Goal: Task Accomplishment & Management: Complete application form

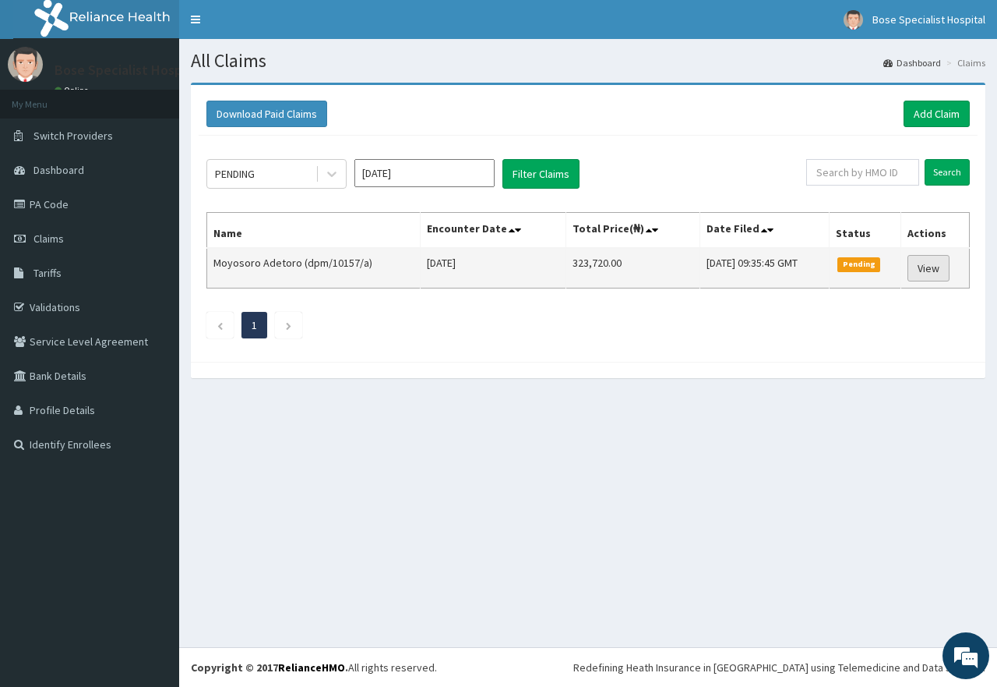
click at [926, 266] on link "View" at bounding box center [929, 268] width 42 height 26
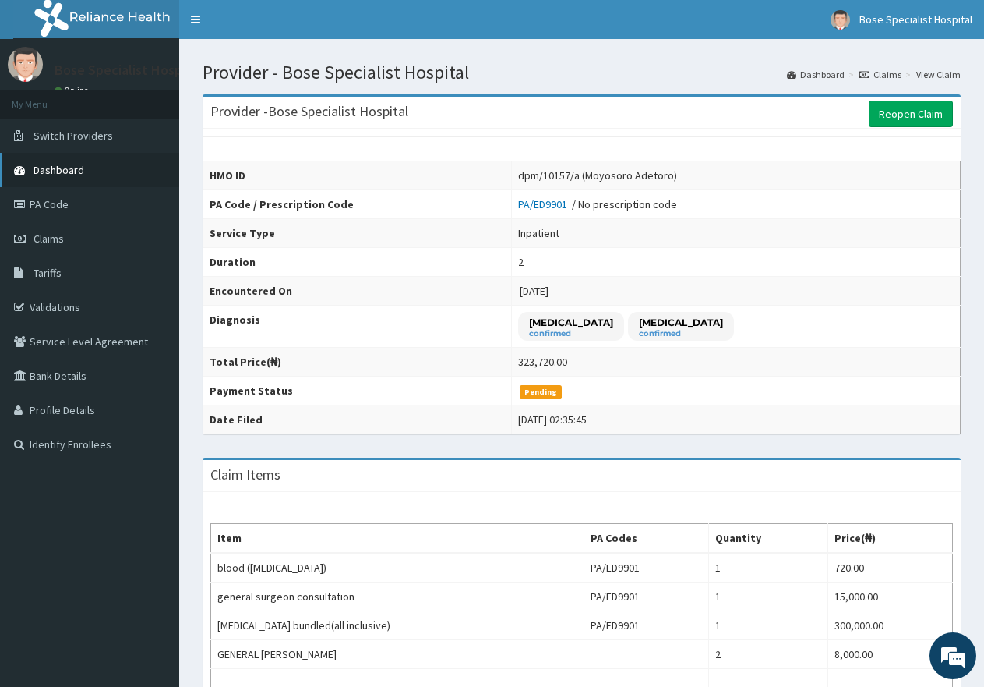
click at [41, 175] on span "Dashboard" at bounding box center [59, 170] width 51 height 14
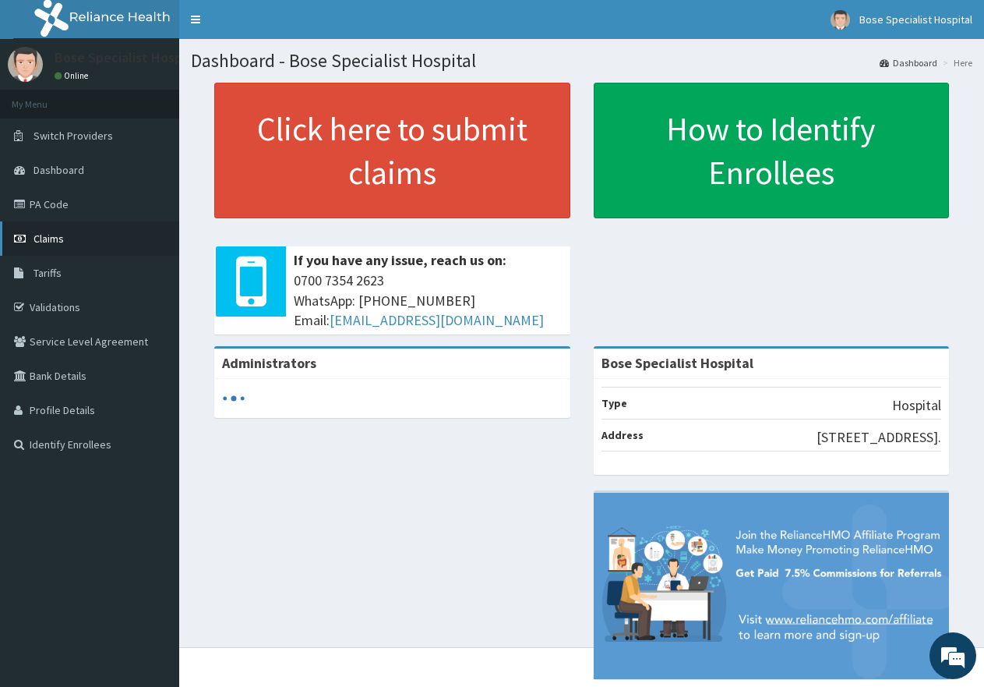
click at [69, 240] on link "Claims" at bounding box center [89, 238] width 179 height 34
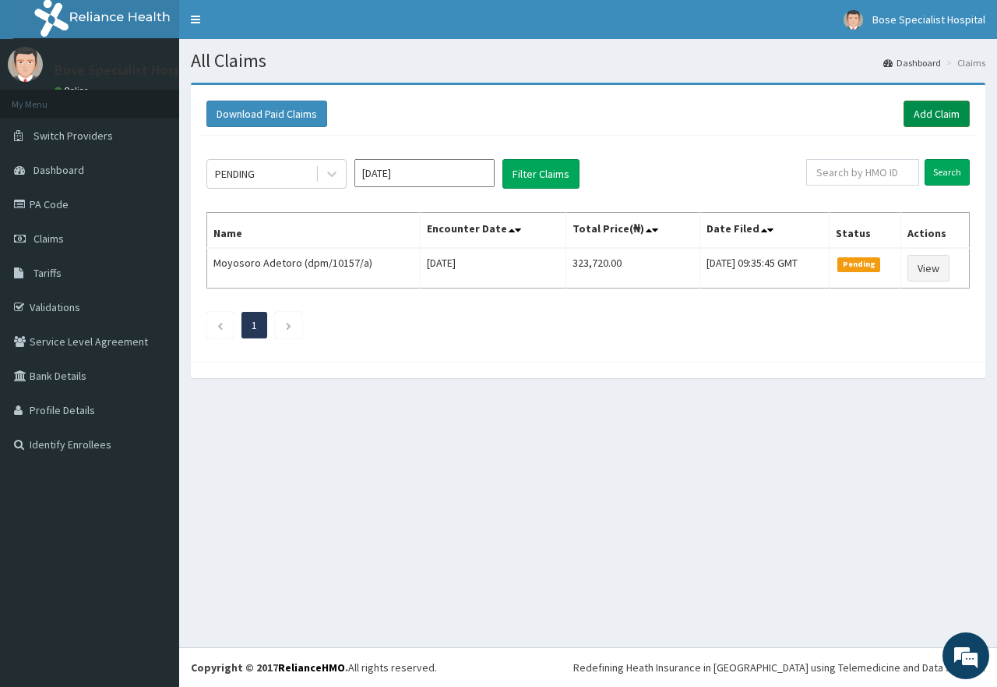
click at [937, 112] on link "Add Claim" at bounding box center [937, 114] width 66 height 26
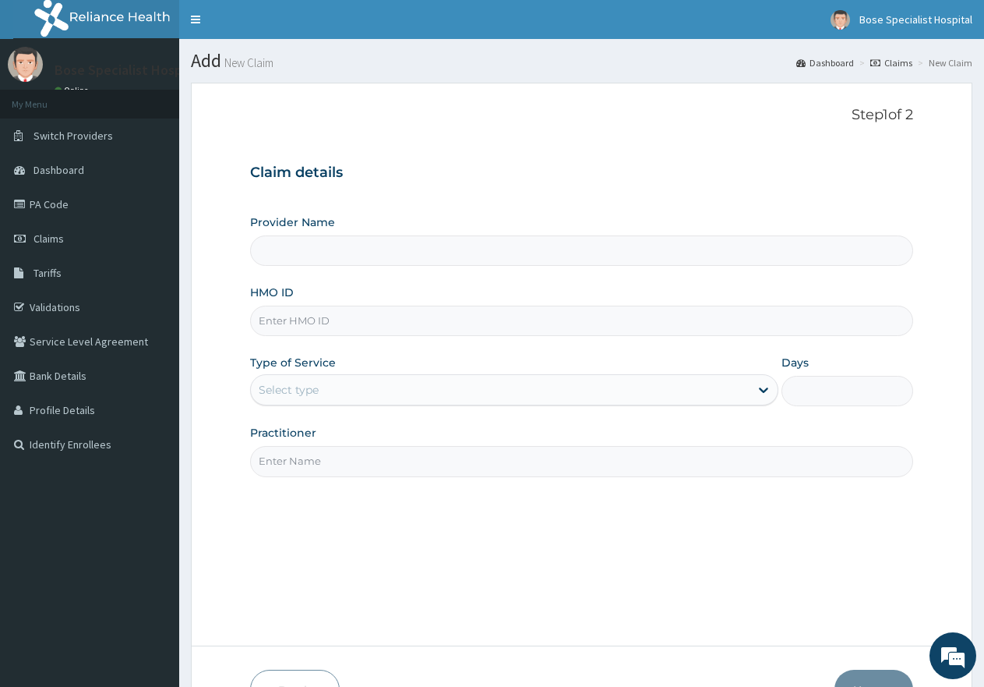
type input "Bose Specialist Hospital"
click at [322, 327] on input "HMO ID" at bounding box center [581, 320] width 663 height 30
type input "gim/10091/a"
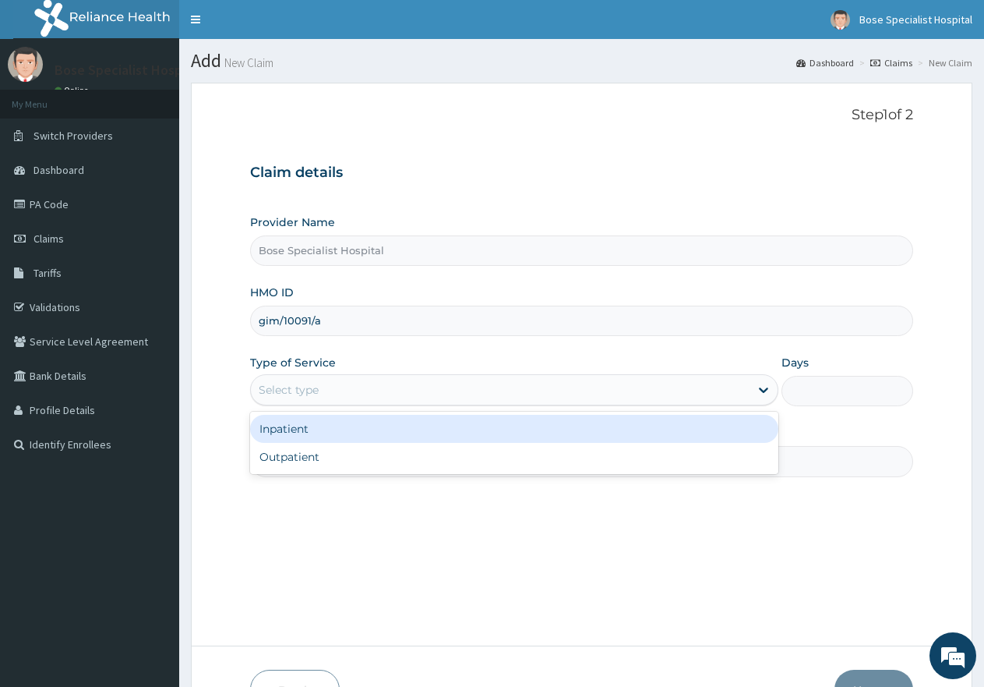
click at [314, 395] on div "Select type" at bounding box center [289, 390] width 60 height 16
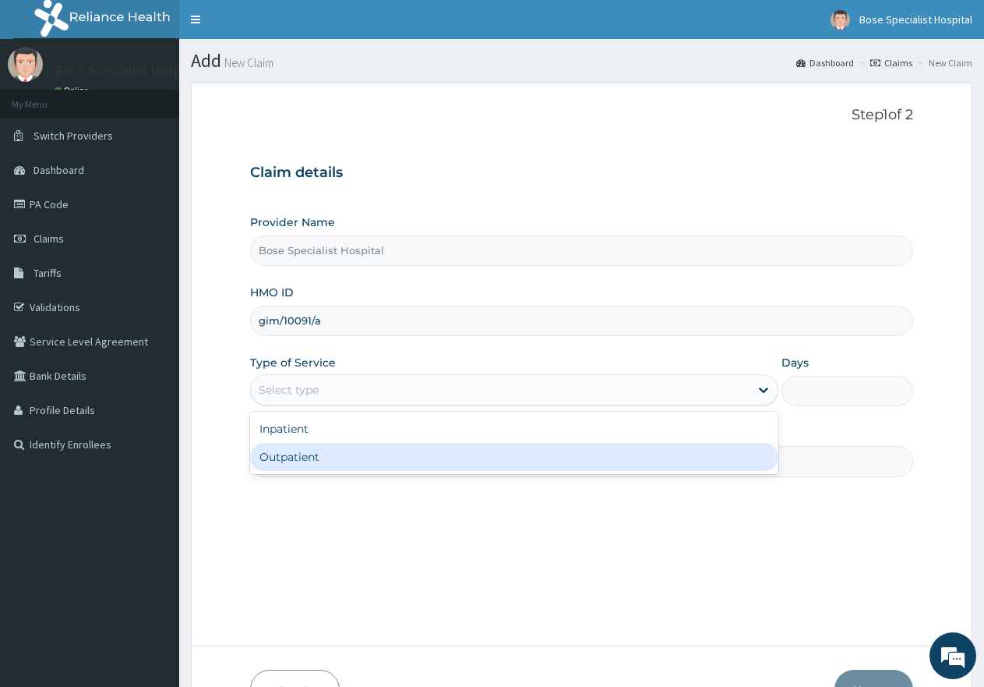
click at [302, 451] on div "Outpatient" at bounding box center [514, 457] width 528 height 28
type input "1"
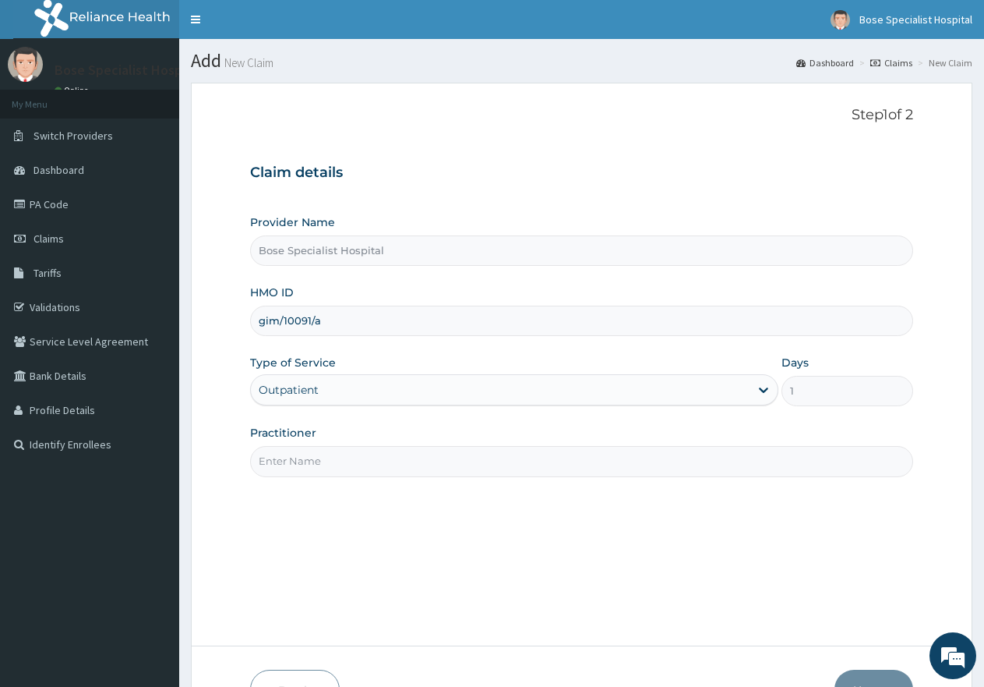
click at [302, 451] on input "Practitioner" at bounding box center [581, 461] width 663 height 30
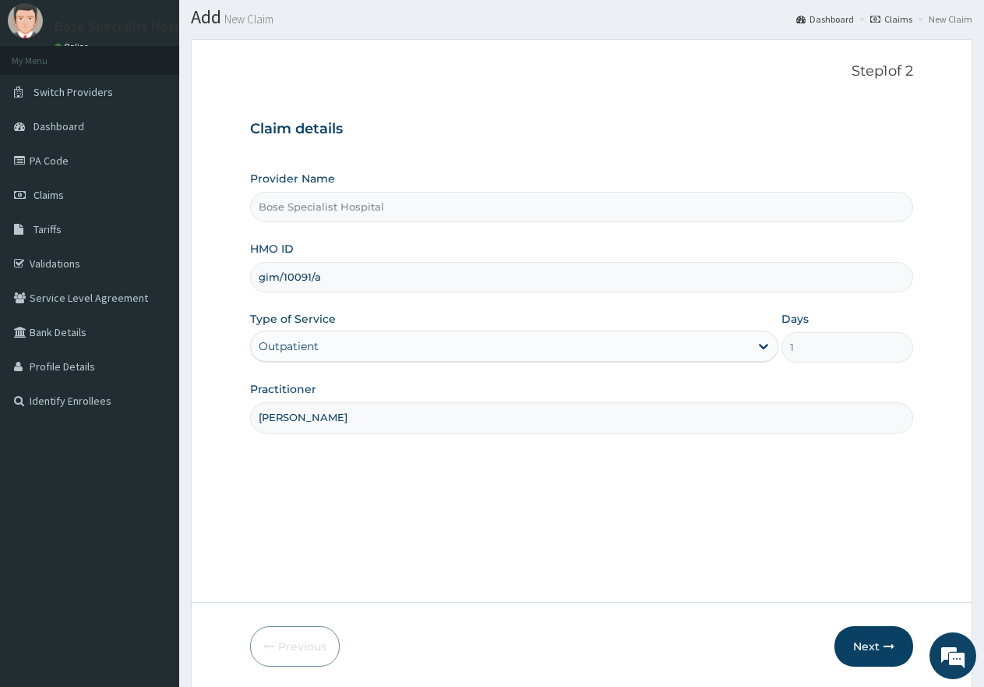
scroll to position [99, 0]
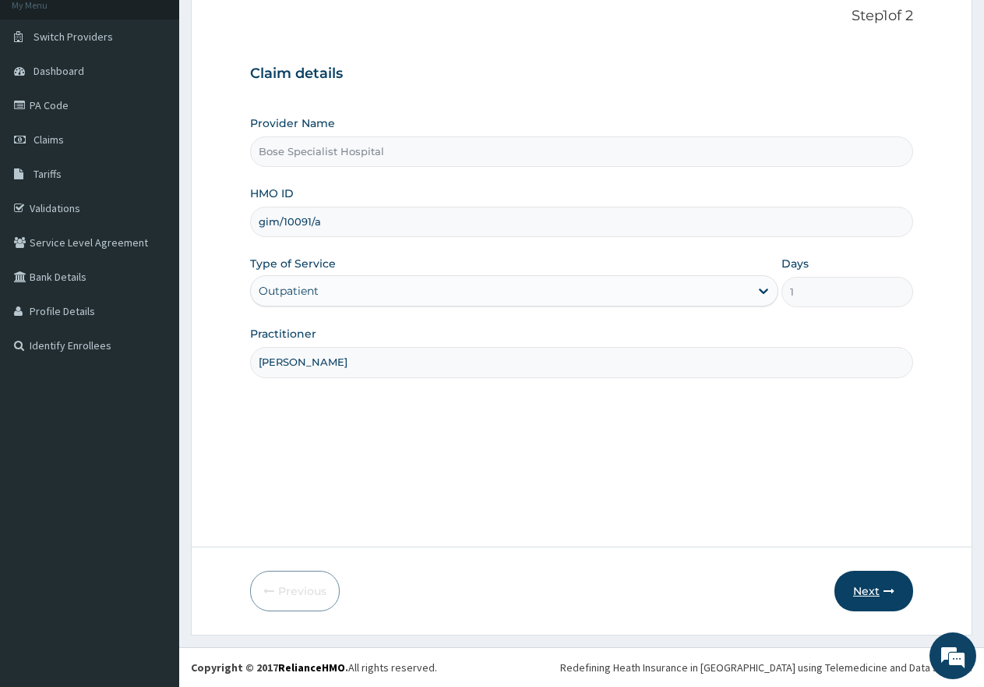
type input "[PERSON_NAME]"
click at [855, 595] on button "Next" at bounding box center [874, 590] width 79 height 41
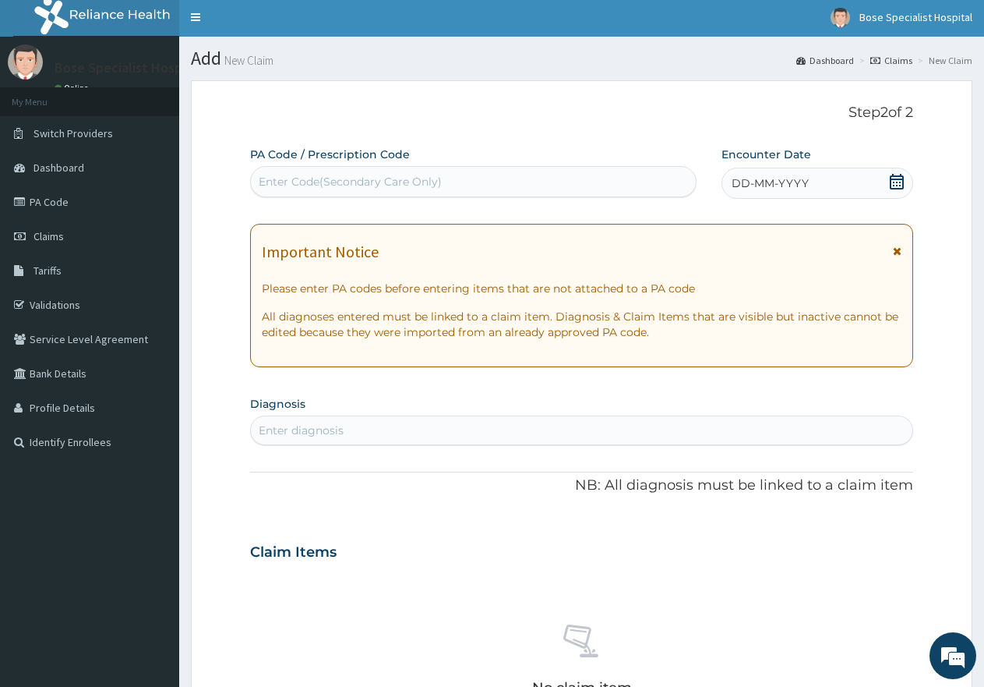
scroll to position [0, 0]
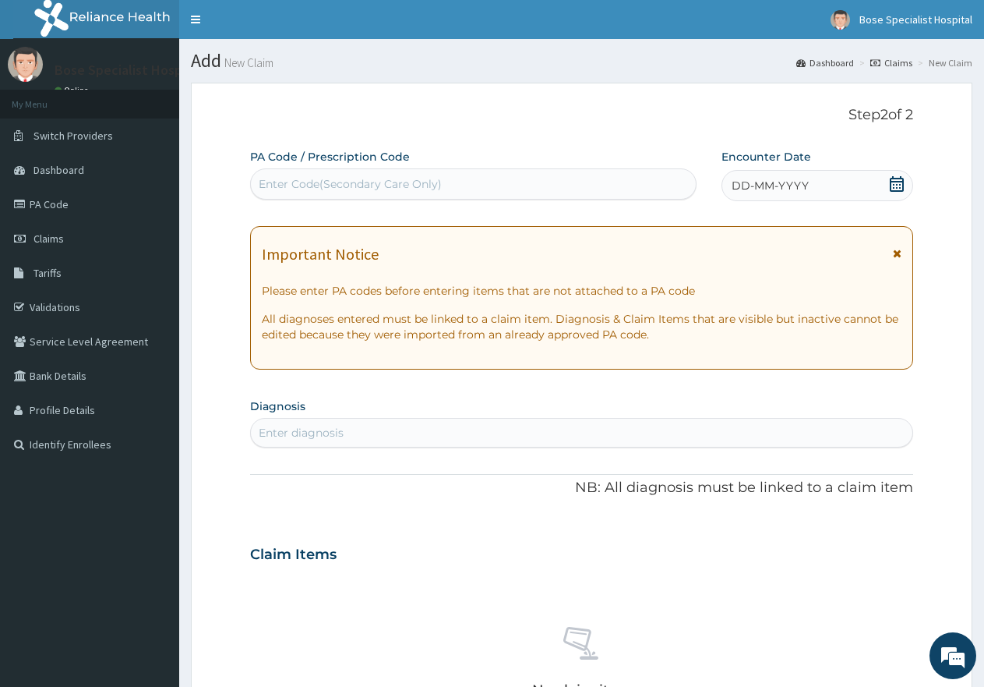
click at [898, 251] on icon at bounding box center [897, 253] width 9 height 11
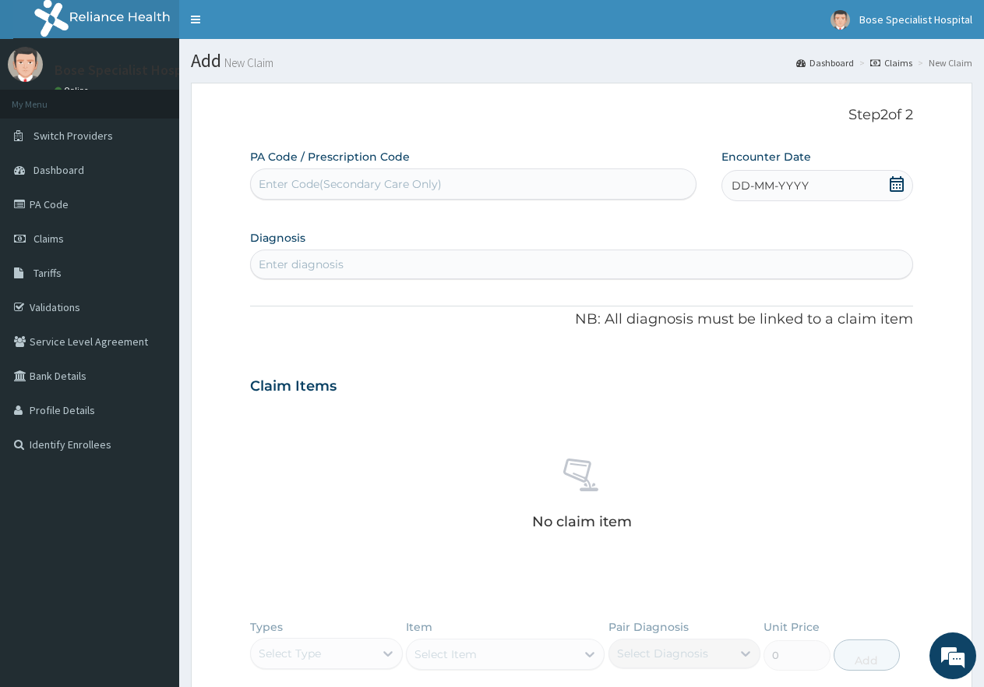
click at [889, 186] on icon at bounding box center [897, 184] width 16 height 16
click at [787, 327] on div "13" at bounding box center [783, 334] width 23 height 23
click at [305, 278] on div "Enter diagnosis" at bounding box center [581, 264] width 663 height 30
type input "MALA"
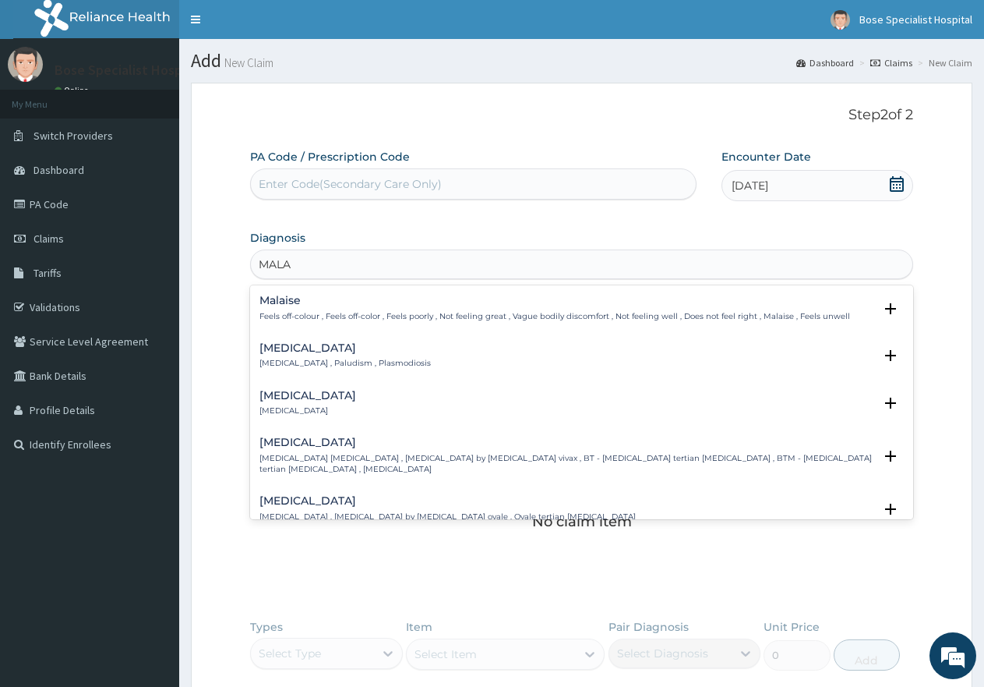
click at [292, 357] on div "[MEDICAL_DATA] [MEDICAL_DATA] , Paludism , Plasmodiosis" at bounding box center [344, 355] width 171 height 27
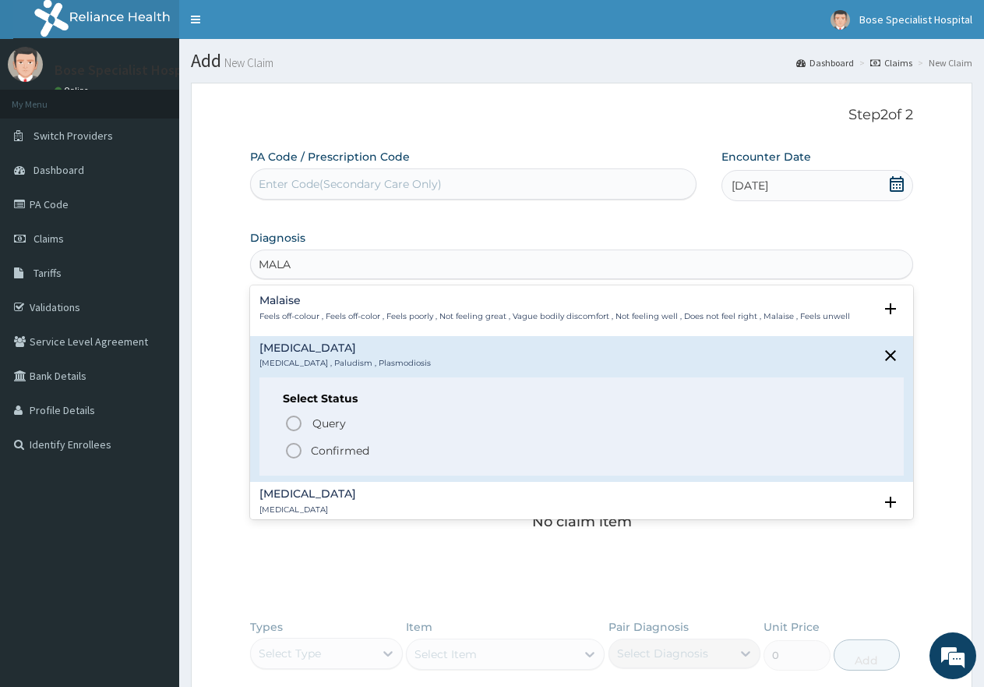
click at [324, 453] on p "Confirmed" at bounding box center [340, 451] width 58 height 16
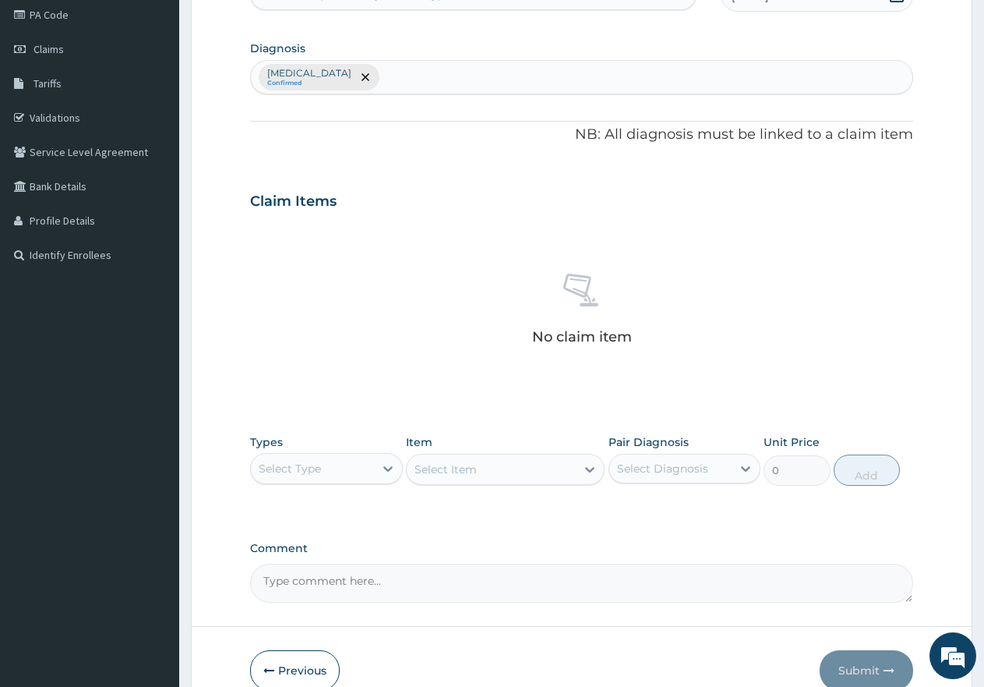
scroll to position [234, 0]
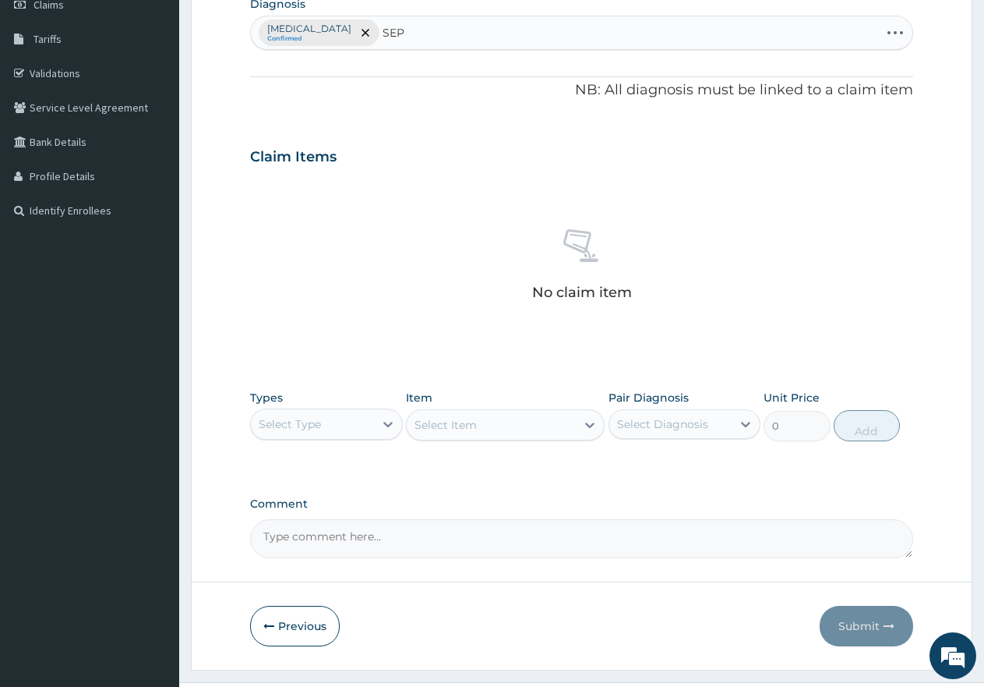
type input "SEPS"
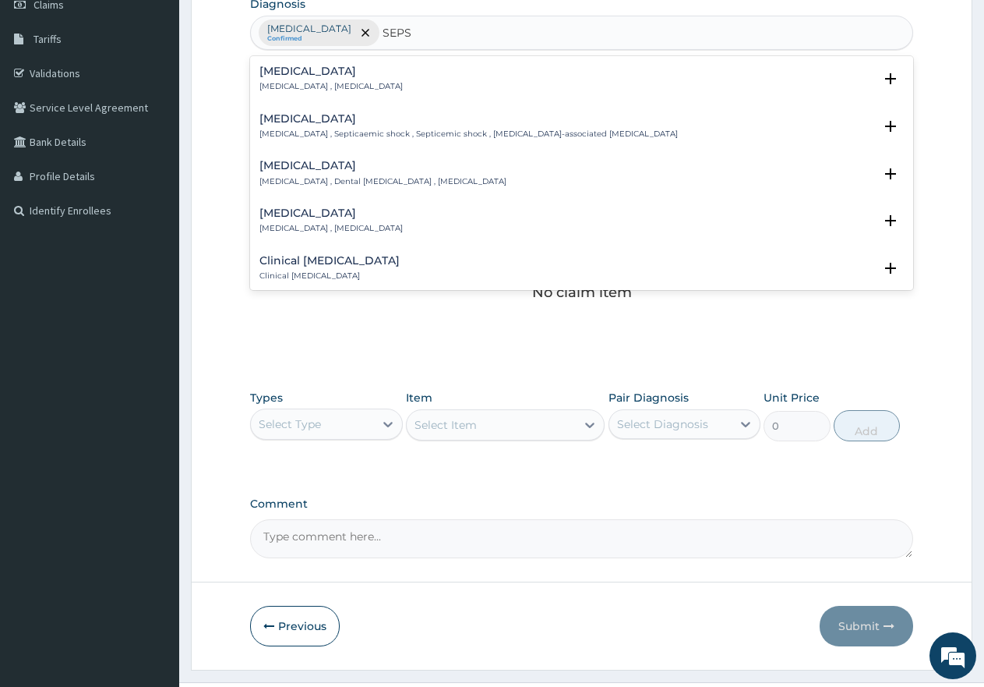
click at [299, 68] on h4 "[MEDICAL_DATA]" at bounding box center [330, 71] width 143 height 12
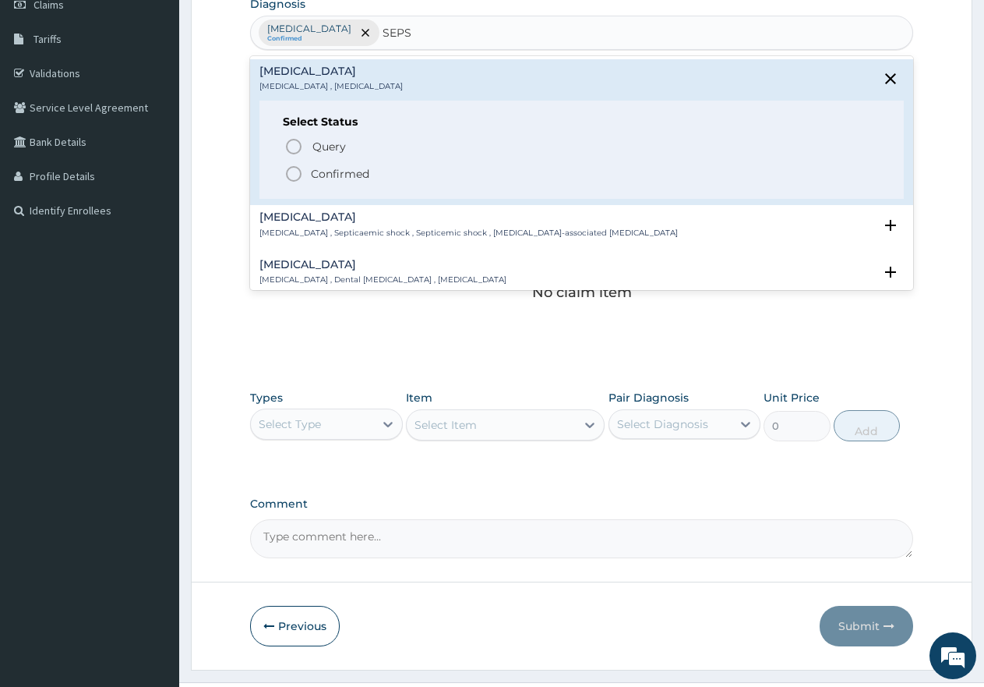
drag, startPoint x: 315, startPoint y: 174, endPoint x: 337, endPoint y: 177, distance: 22.8
click at [316, 174] on p "Confirmed" at bounding box center [340, 174] width 58 height 16
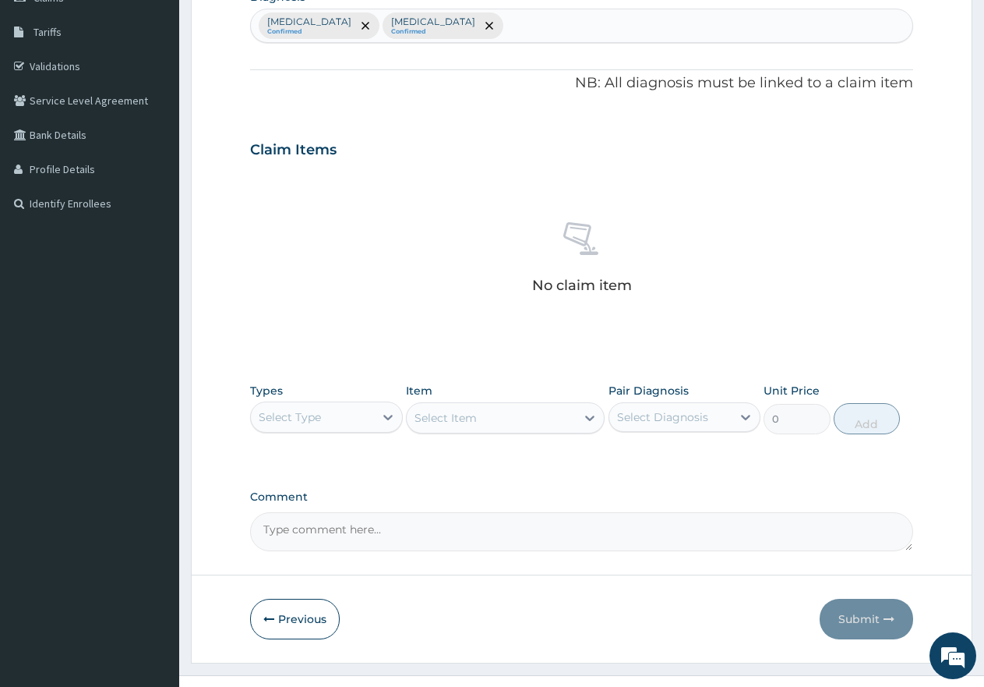
scroll to position [269, 0]
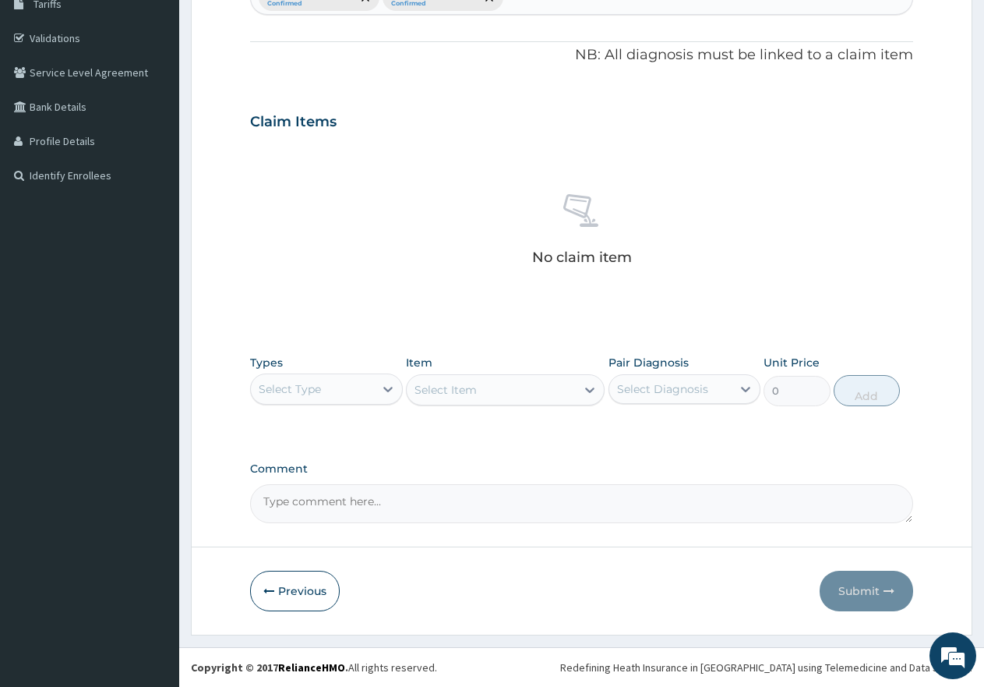
click at [368, 389] on div "Select Type" at bounding box center [312, 388] width 123 height 25
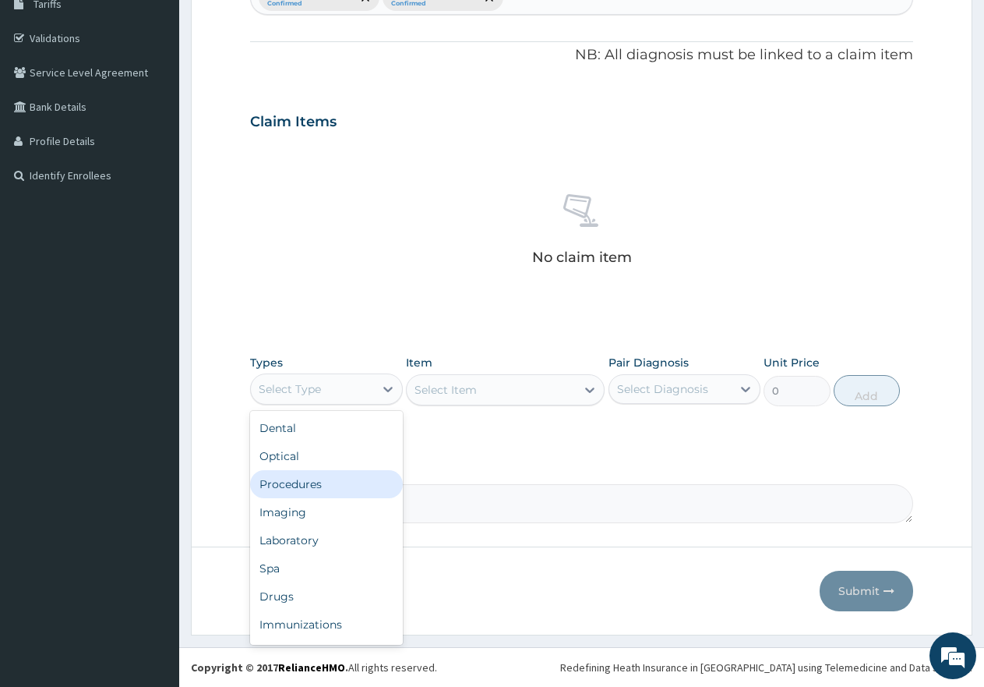
click at [310, 491] on div "Procedures" at bounding box center [326, 484] width 153 height 28
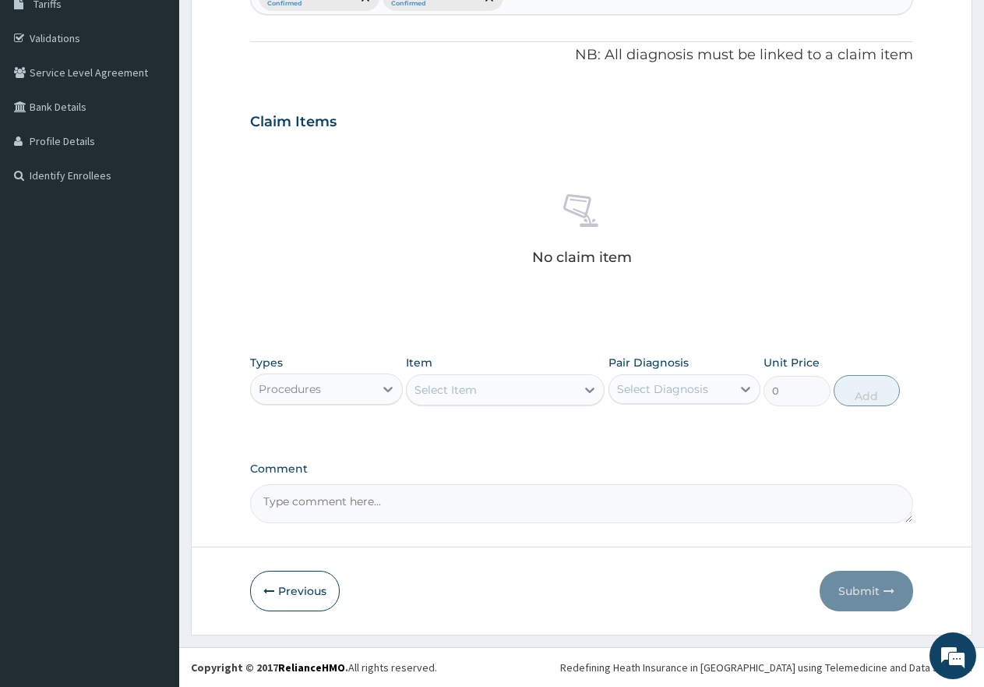
click at [485, 387] on div "Select Item" at bounding box center [491, 389] width 169 height 25
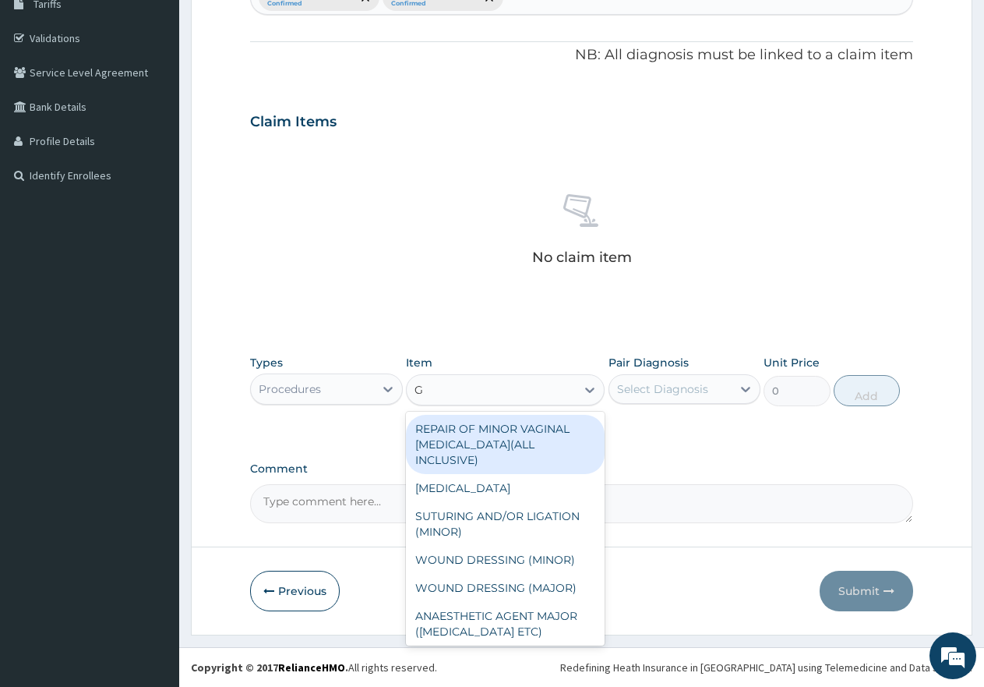
type input "GP"
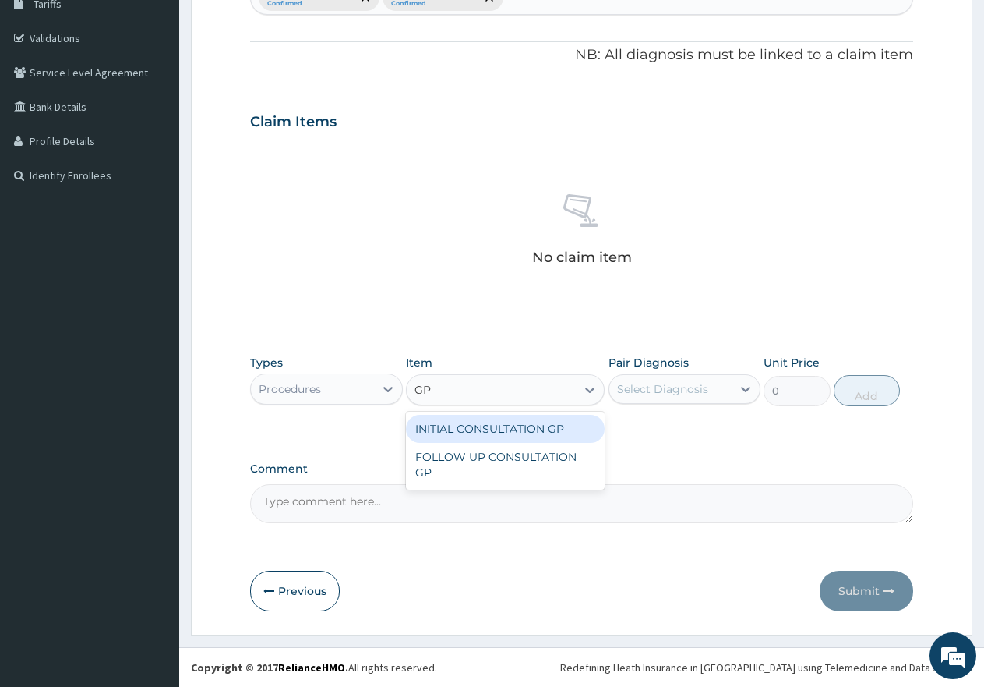
click at [550, 435] on div "INITIAL CONSULTATION GP" at bounding box center [505, 429] width 199 height 28
type input "3000"
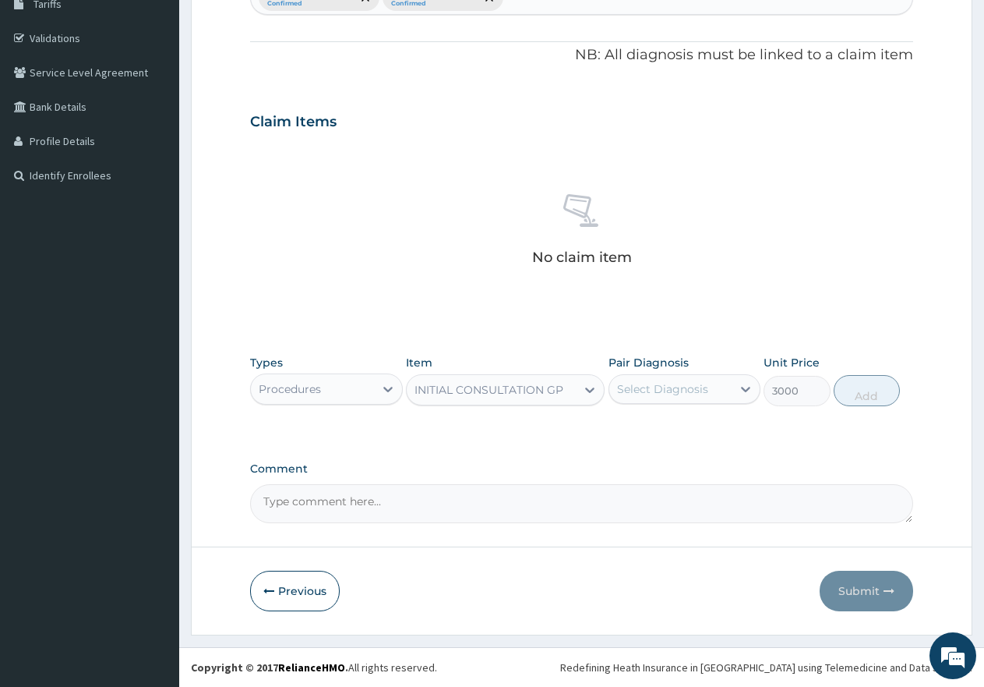
click at [660, 391] on div "Select Diagnosis" at bounding box center [662, 389] width 91 height 16
click at [662, 425] on label "[MEDICAL_DATA]" at bounding box center [682, 427] width 97 height 16
checkbox input "true"
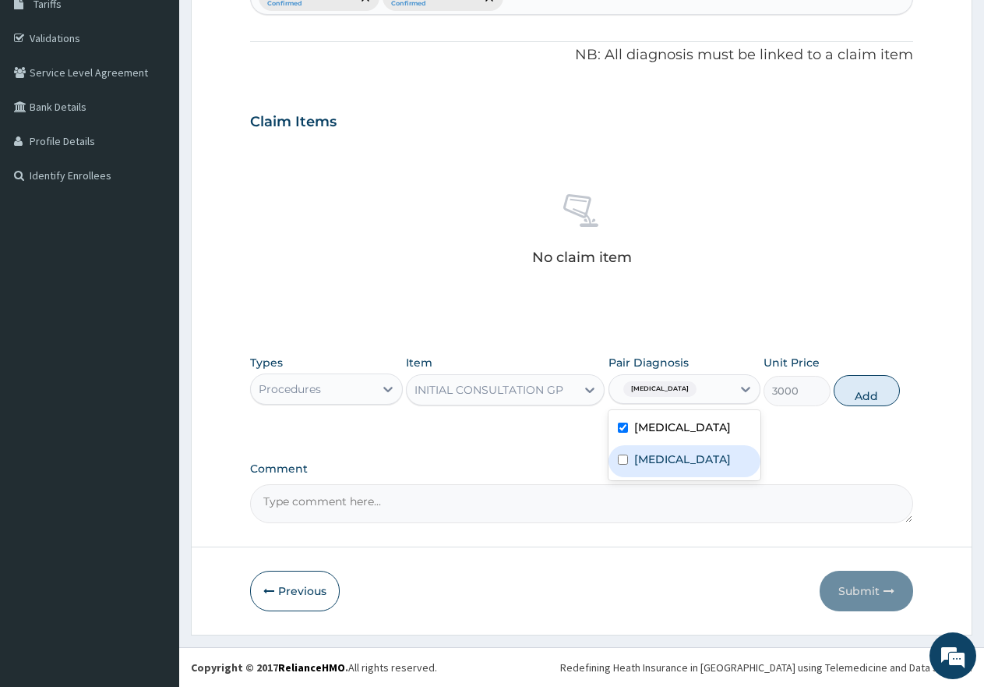
click at [660, 455] on label "[MEDICAL_DATA]" at bounding box center [682, 459] width 97 height 16
checkbox input "true"
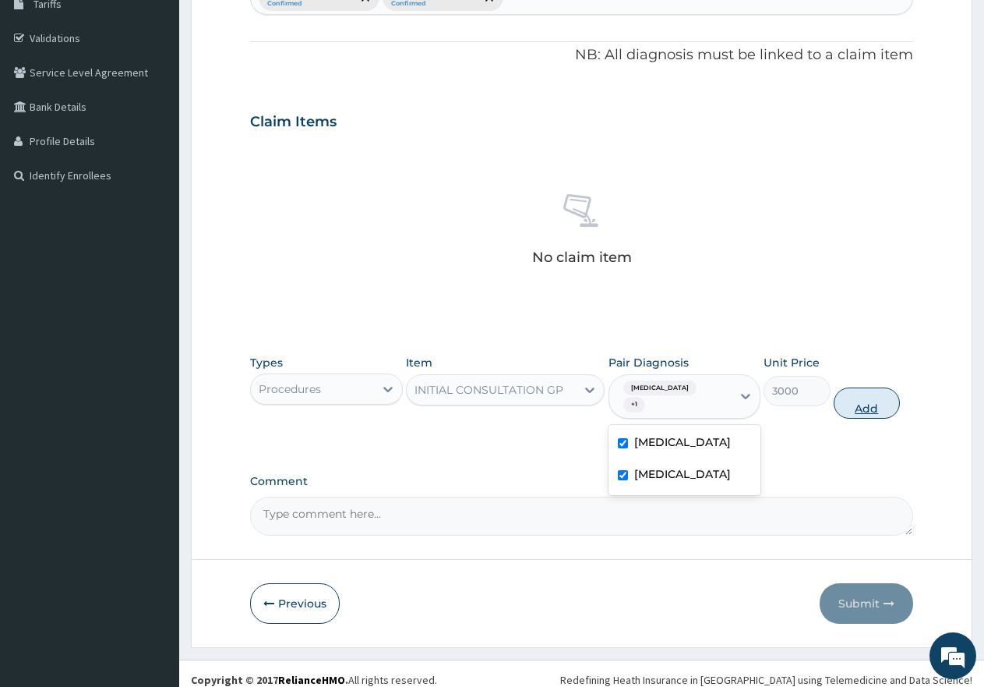
click at [855, 392] on button "Add" at bounding box center [867, 402] width 66 height 31
type input "0"
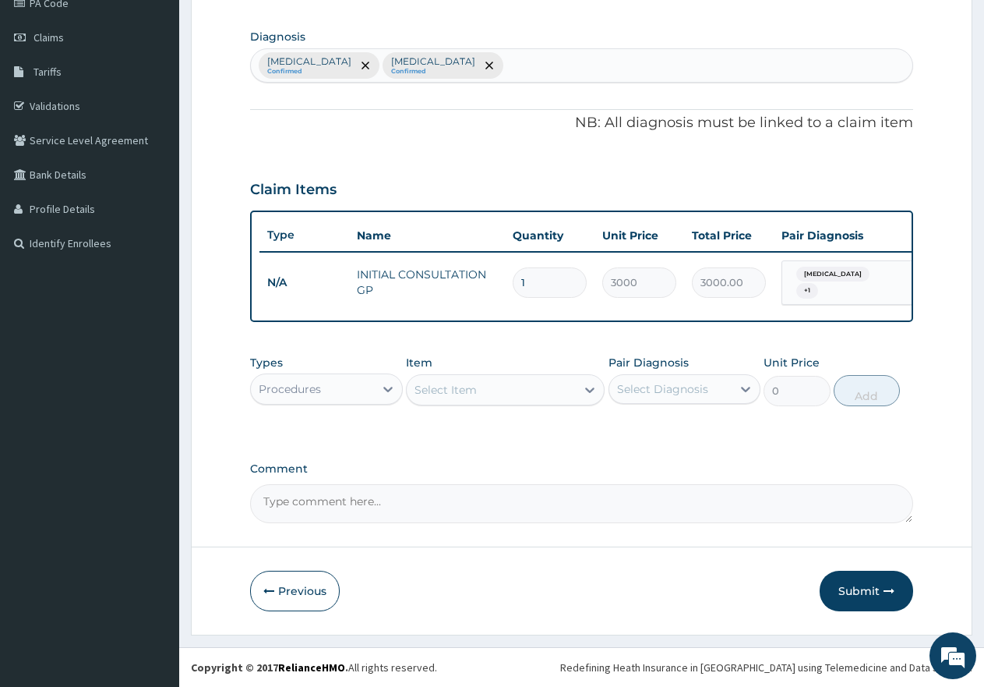
scroll to position [208, 0]
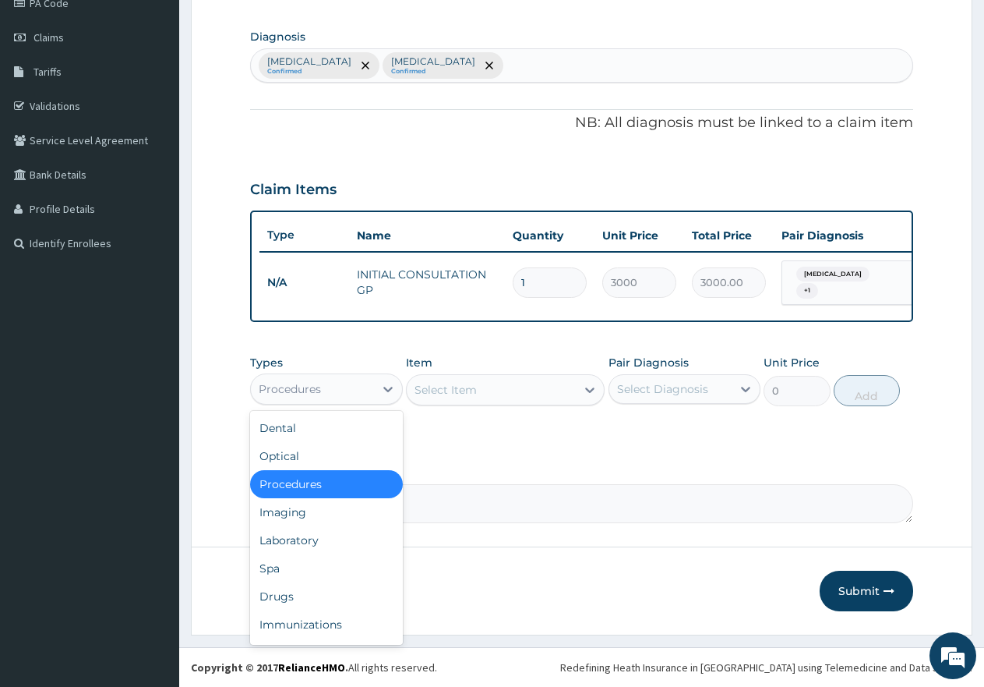
click at [324, 394] on div "Procedures" at bounding box center [312, 388] width 123 height 25
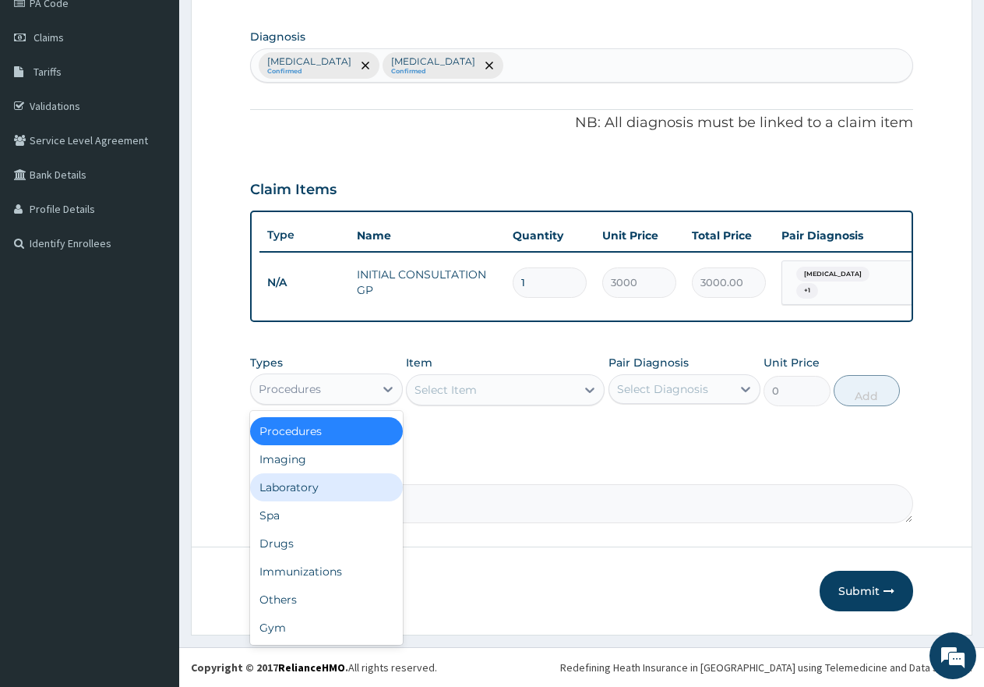
click at [320, 495] on div "Laboratory" at bounding box center [326, 487] width 153 height 28
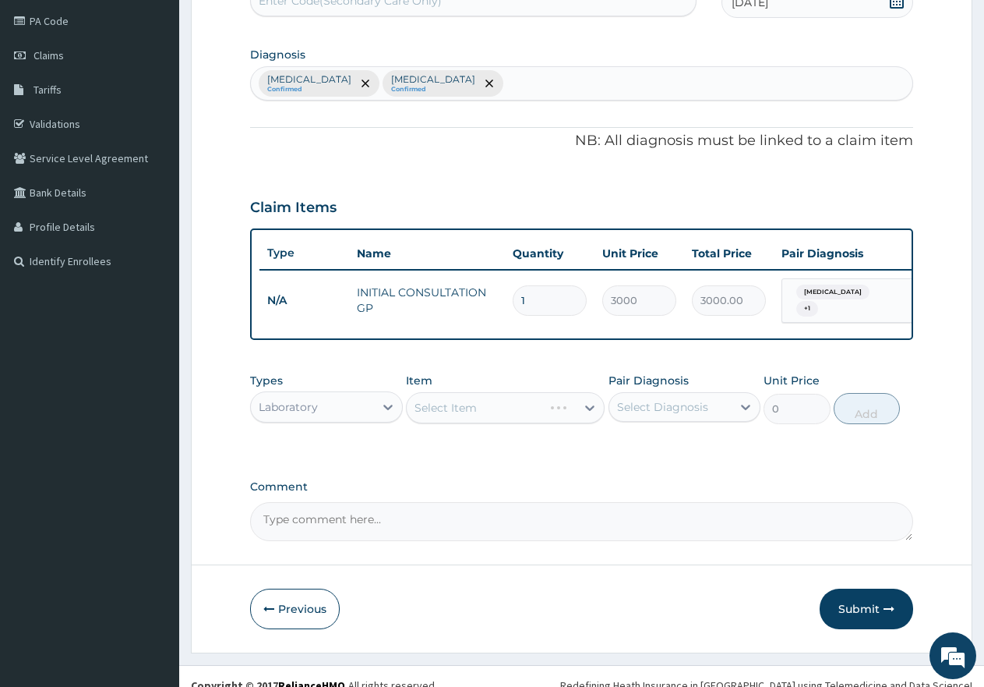
scroll to position [208, 0]
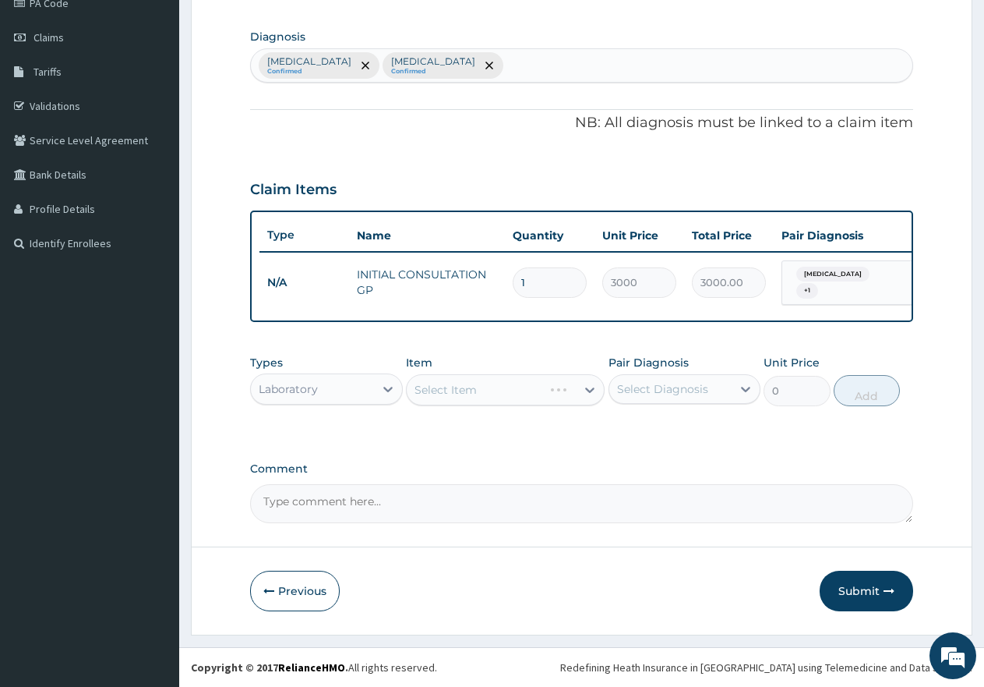
click at [460, 387] on div "Select Item" at bounding box center [505, 389] width 199 height 31
click at [485, 389] on div "Select Item" at bounding box center [491, 389] width 169 height 25
type input "FULL"
click at [492, 434] on div "[MEDICAL_DATA]" at bounding box center [505, 429] width 199 height 28
type input "3420"
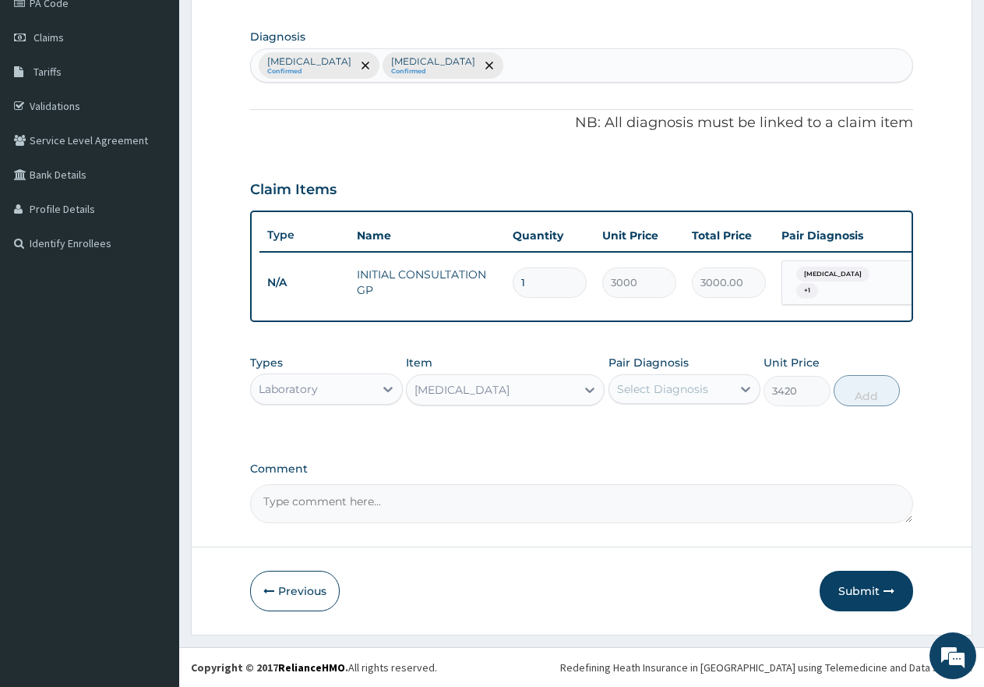
click at [689, 388] on div "Select Diagnosis" at bounding box center [662, 389] width 91 height 16
click at [677, 418] on div "[MEDICAL_DATA]" at bounding box center [685, 429] width 153 height 32
checkbox input "true"
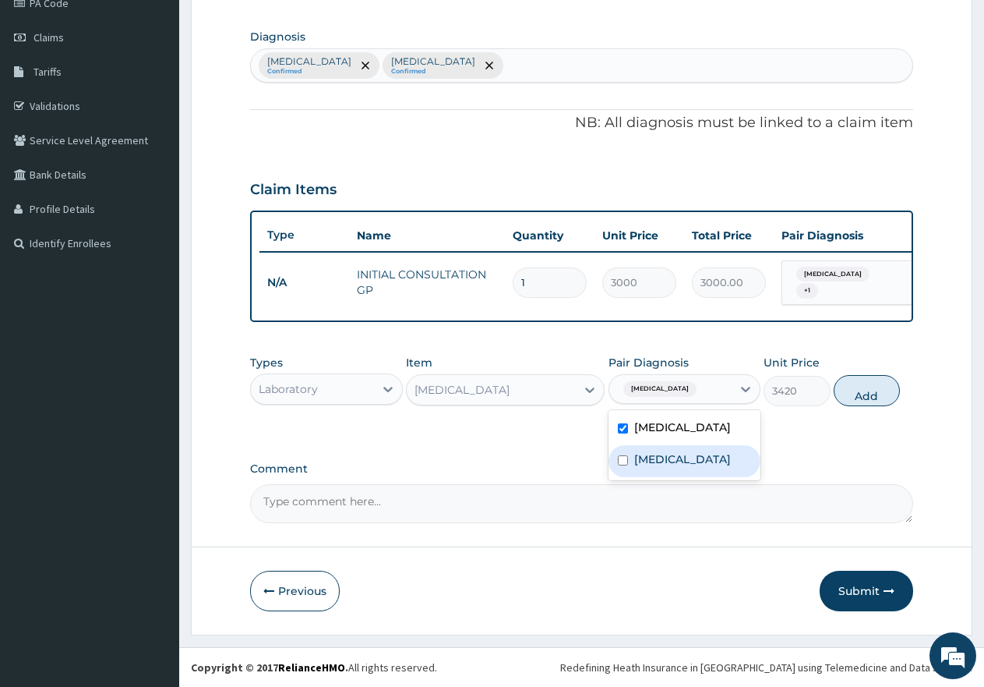
click at [662, 459] on label "[MEDICAL_DATA]" at bounding box center [682, 459] width 97 height 16
checkbox input "true"
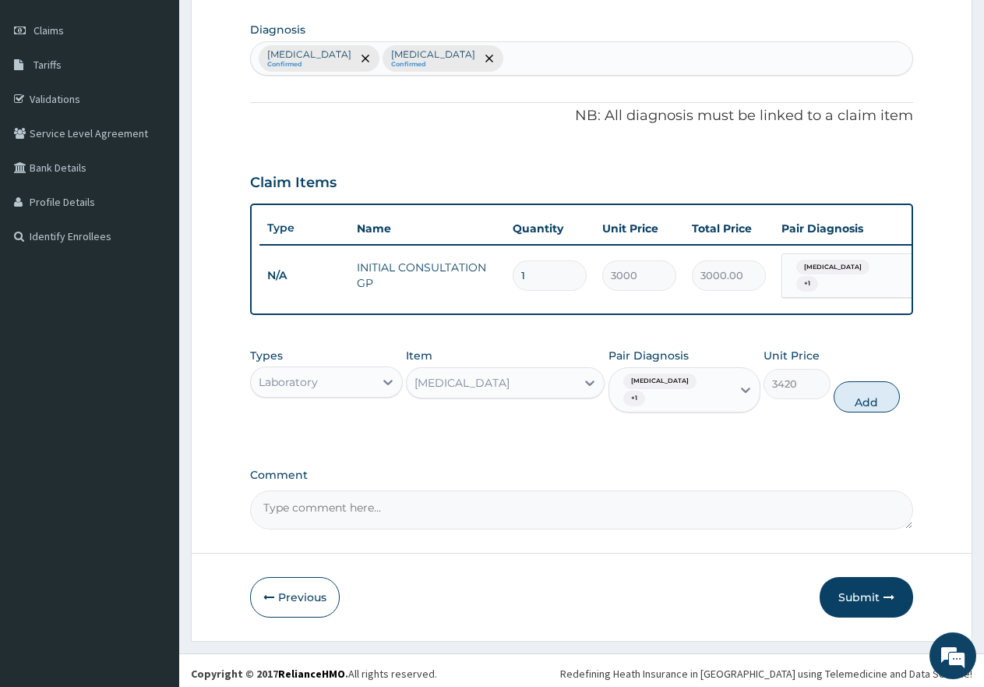
drag, startPoint x: 859, startPoint y: 390, endPoint x: 706, endPoint y: 418, distance: 155.4
click at [858, 390] on button "Add" at bounding box center [867, 396] width 66 height 31
type input "0"
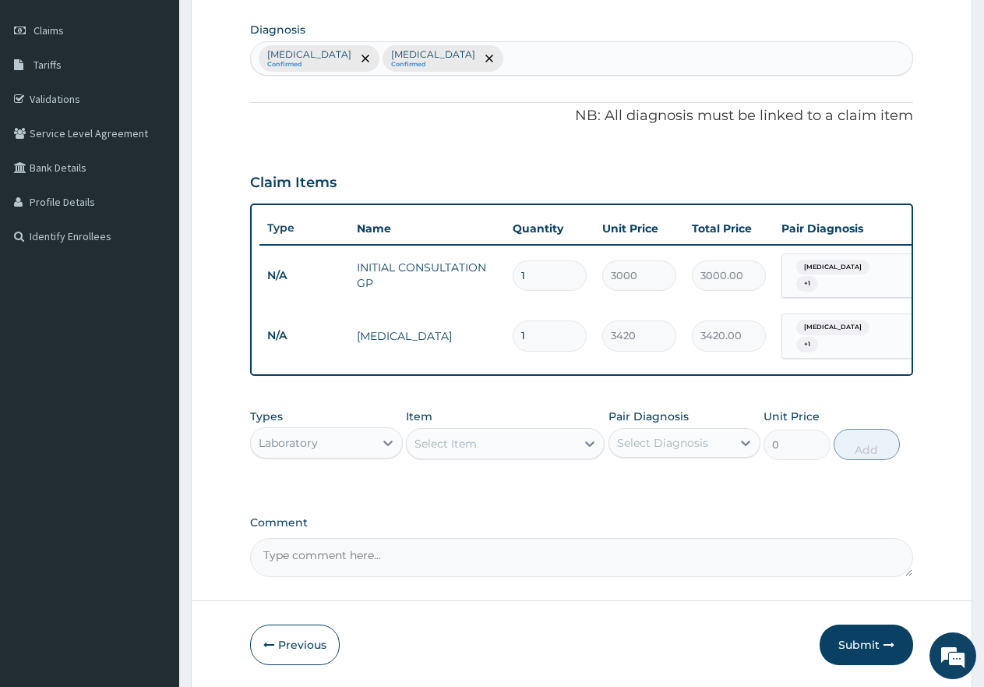
click at [453, 425] on div "Item Select Item" at bounding box center [505, 433] width 199 height 51
click at [449, 439] on div "Select Item" at bounding box center [446, 444] width 62 height 16
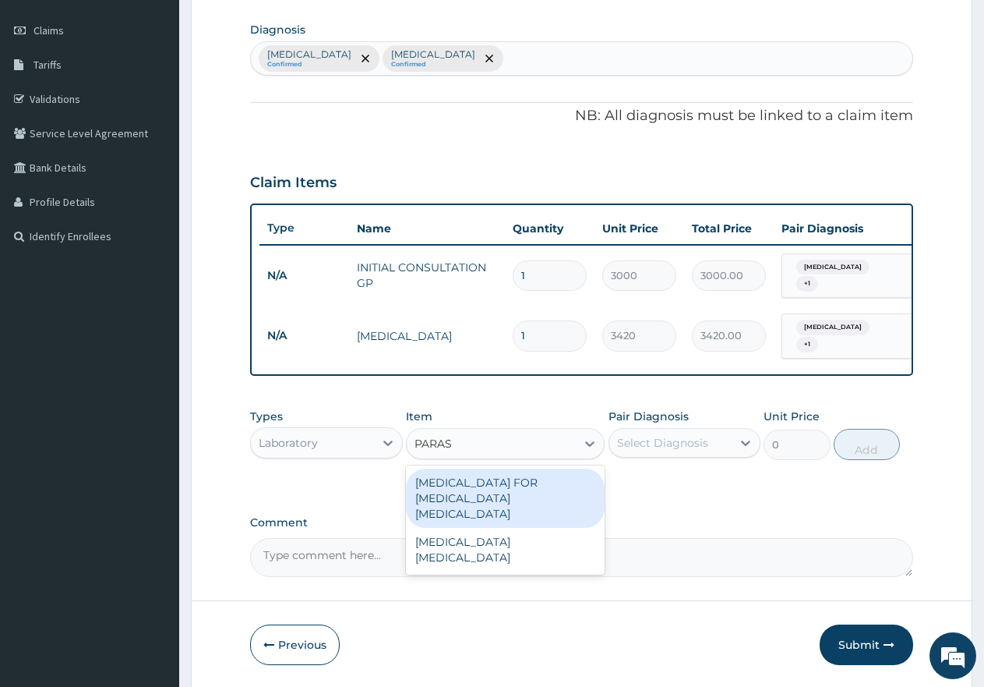
type input "PARASI"
click at [488, 489] on div "[MEDICAL_DATA] FOR [MEDICAL_DATA] [MEDICAL_DATA]" at bounding box center [505, 497] width 199 height 59
type input "1980"
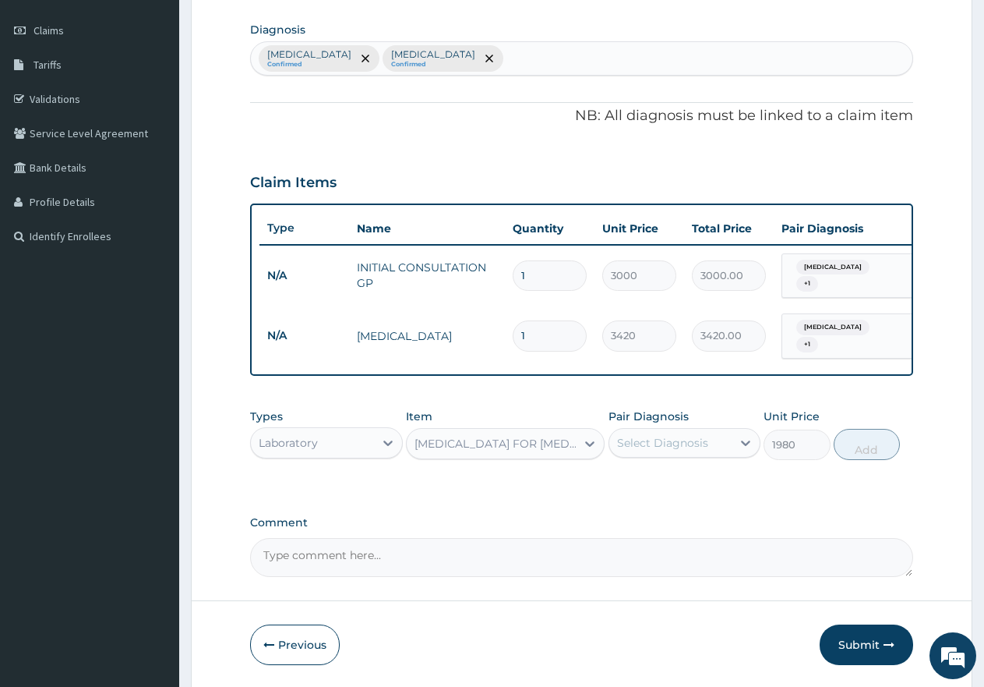
click at [642, 445] on div "Select Diagnosis" at bounding box center [662, 443] width 91 height 16
click at [650, 482] on label "[MEDICAL_DATA]" at bounding box center [682, 481] width 97 height 16
checkbox input "true"
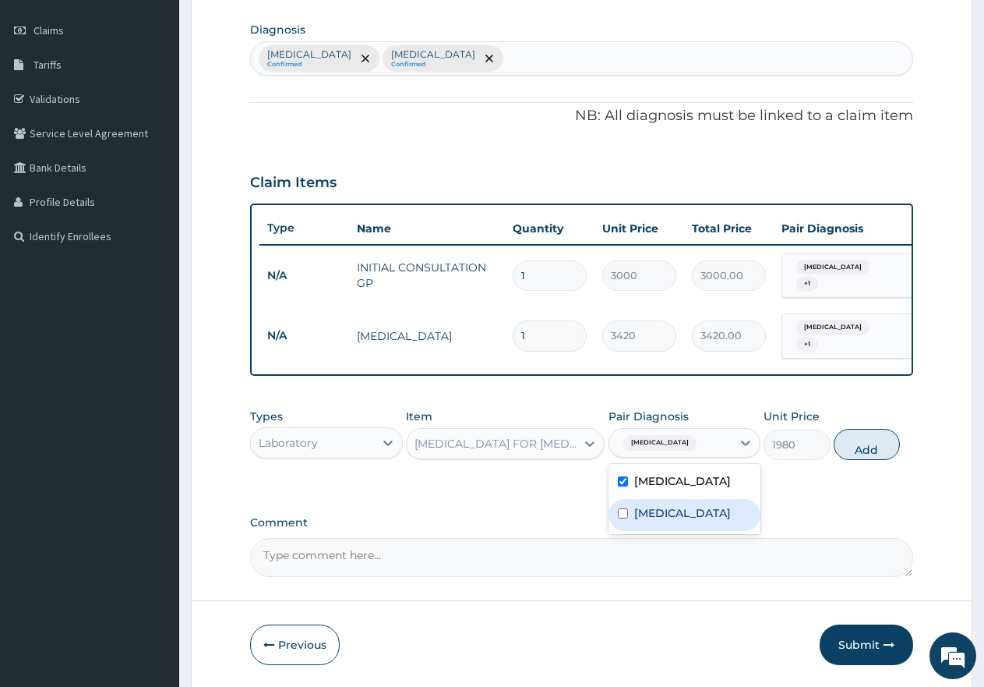
click at [653, 510] on label "[MEDICAL_DATA]" at bounding box center [682, 513] width 97 height 16
checkbox input "true"
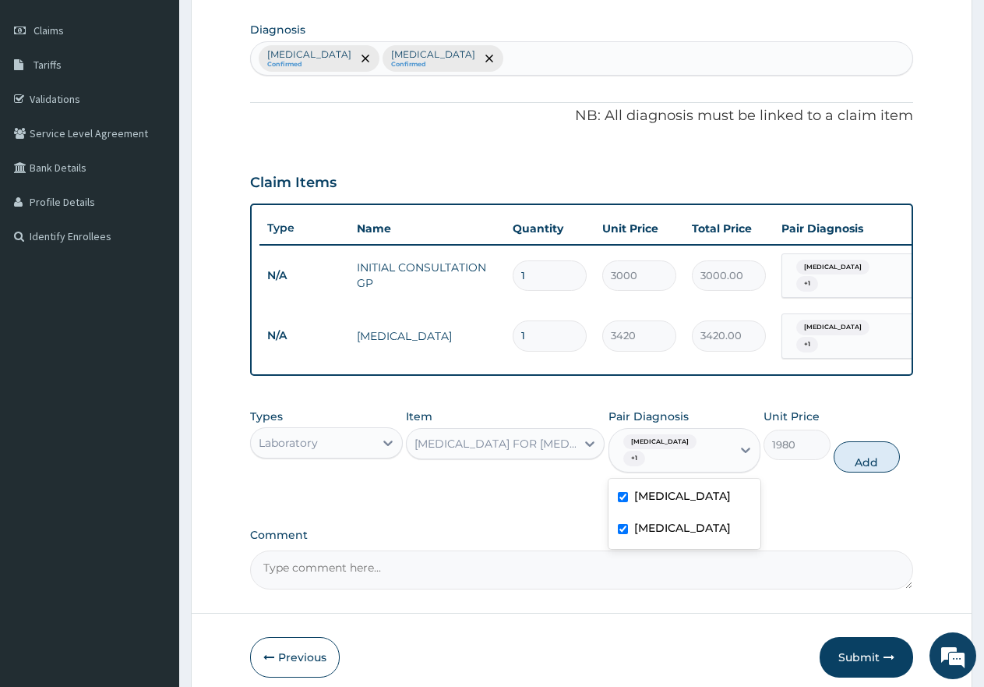
click at [861, 445] on button "Add" at bounding box center [867, 456] width 66 height 31
type input "0"
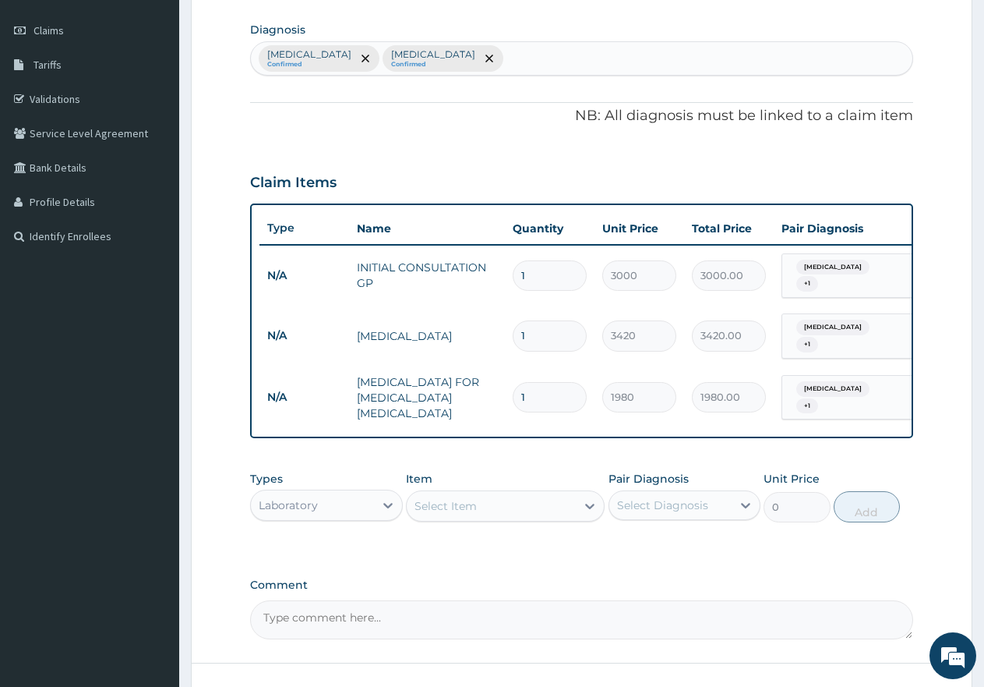
scroll to position [286, 0]
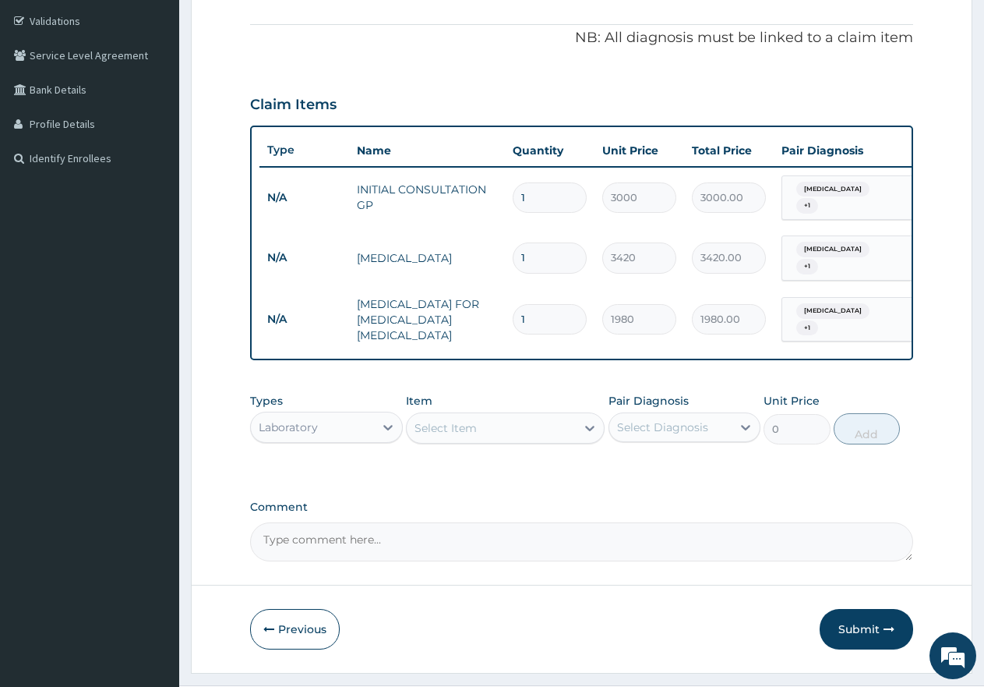
click at [333, 425] on div "Laboratory" at bounding box center [312, 427] width 123 height 25
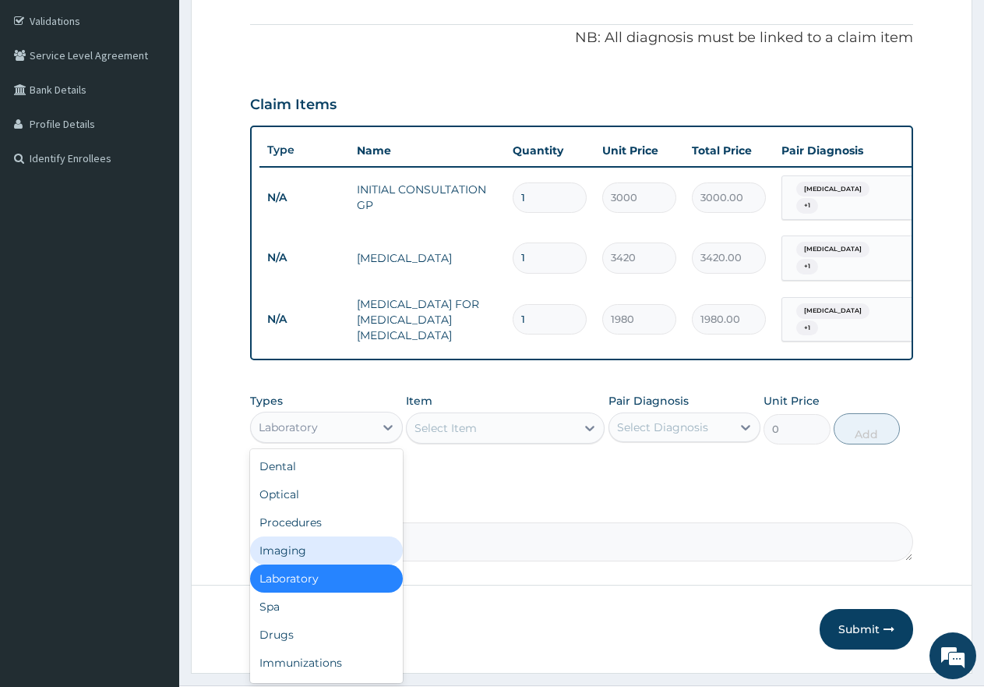
scroll to position [53, 0]
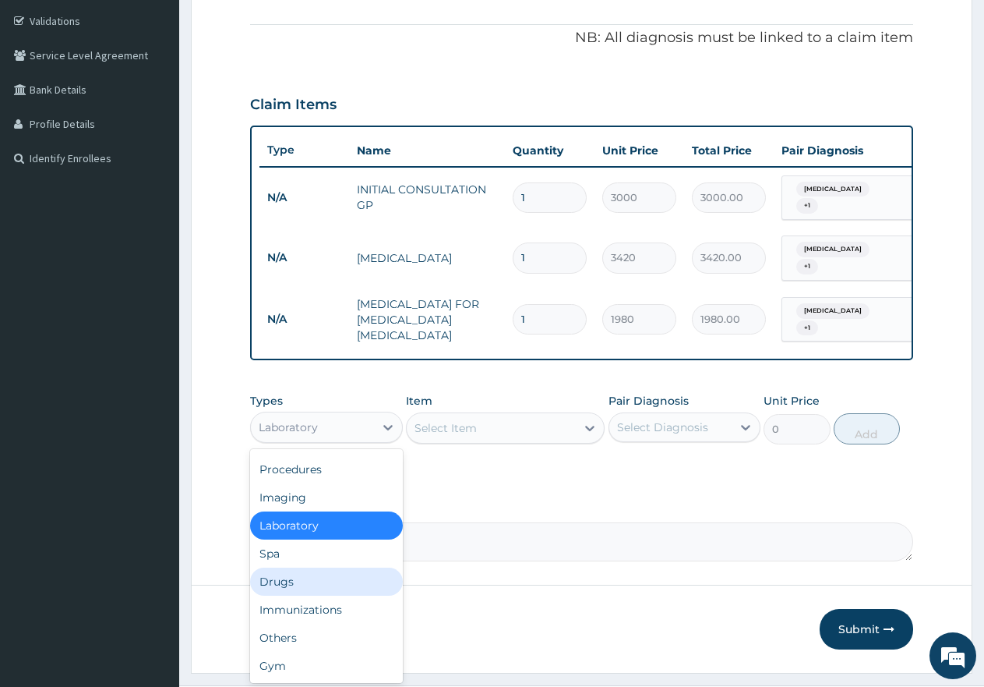
click at [308, 572] on div "Drugs" at bounding box center [326, 581] width 153 height 28
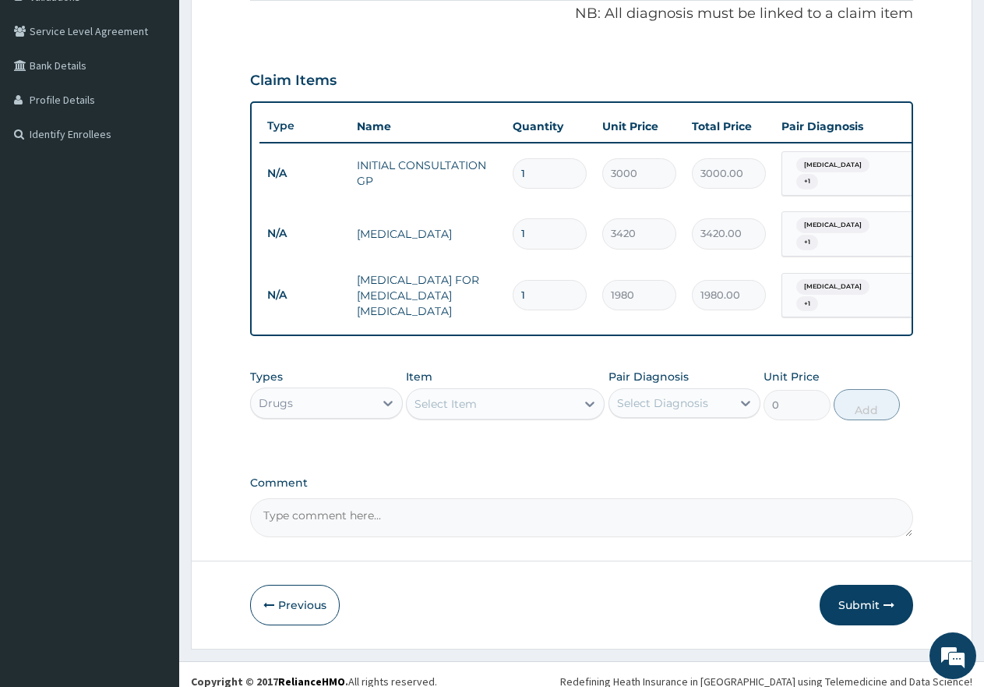
scroll to position [316, 0]
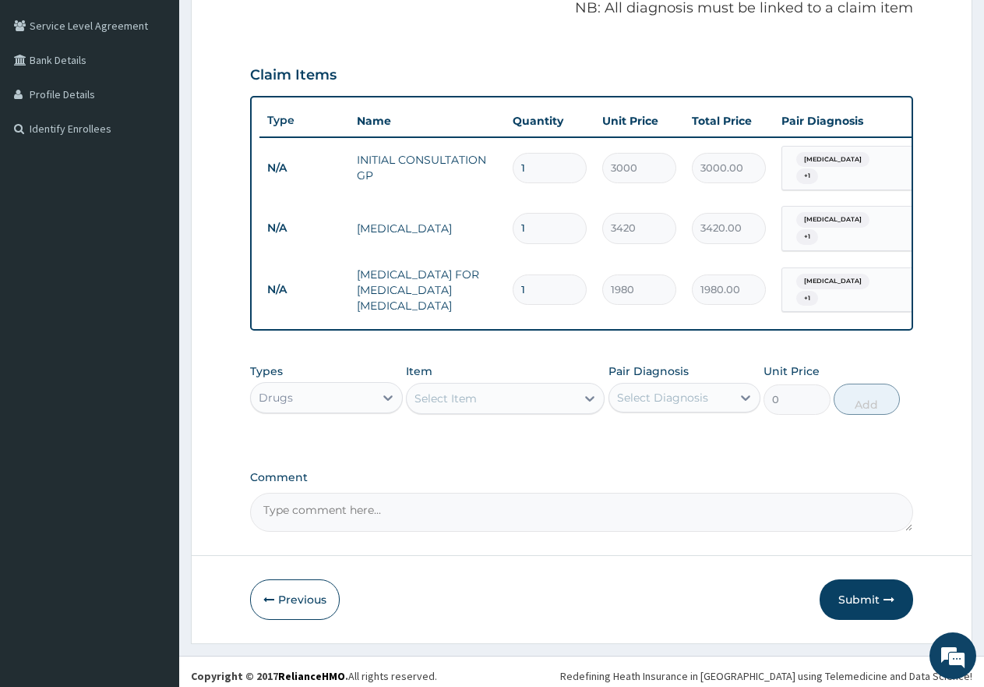
click at [472, 390] on div "Select Item" at bounding box center [446, 398] width 62 height 16
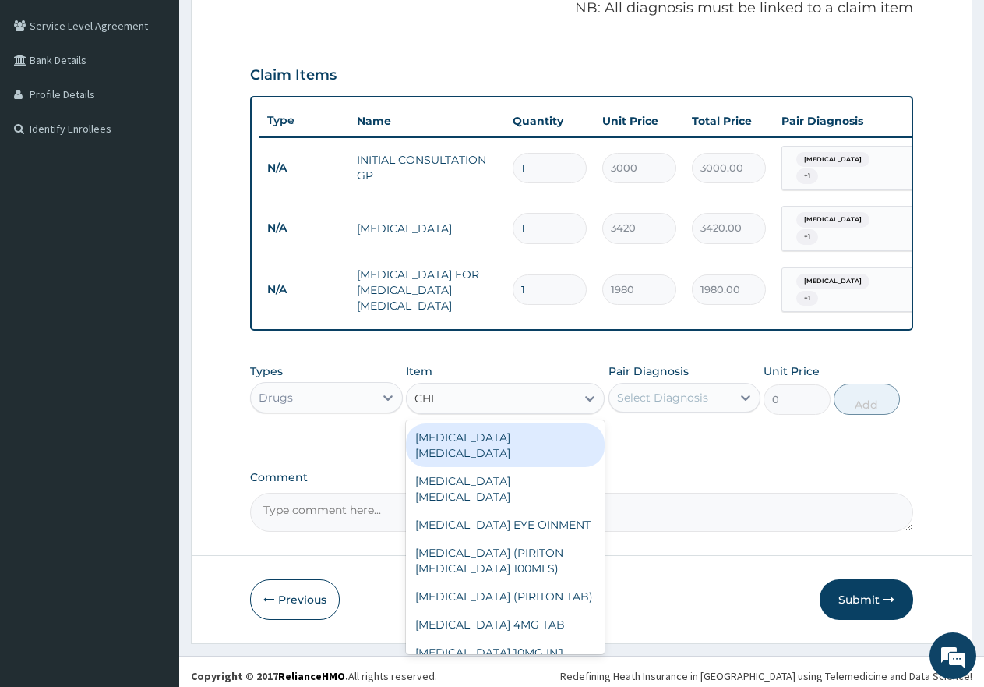
type input "CHLO"
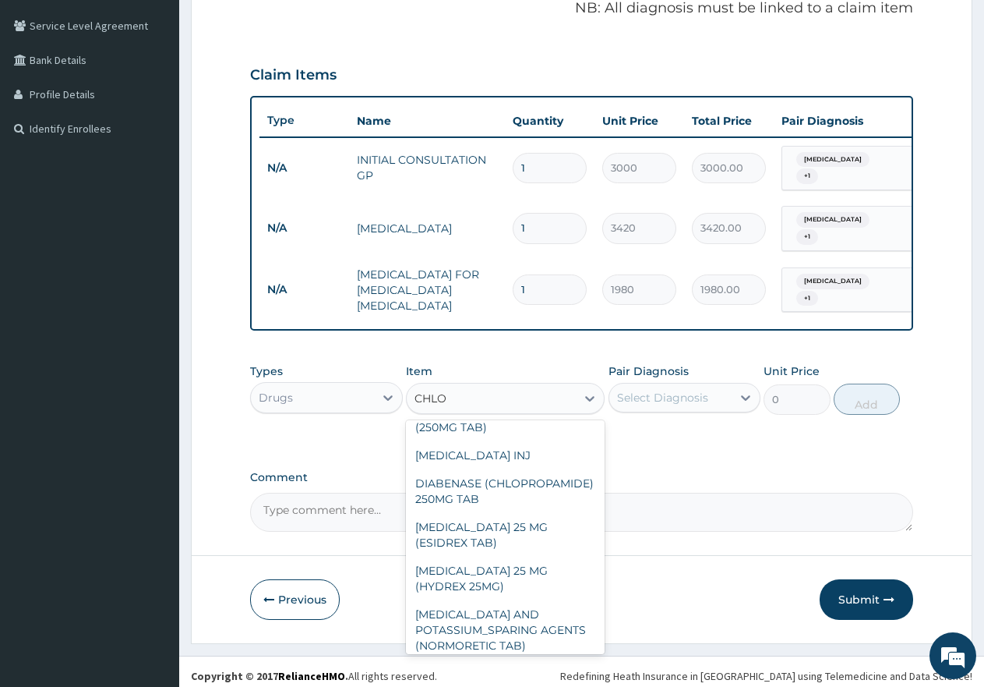
scroll to position [468, 0]
click at [487, 467] on div "[MEDICAL_DATA] INJ" at bounding box center [505, 453] width 199 height 28
type input "1020"
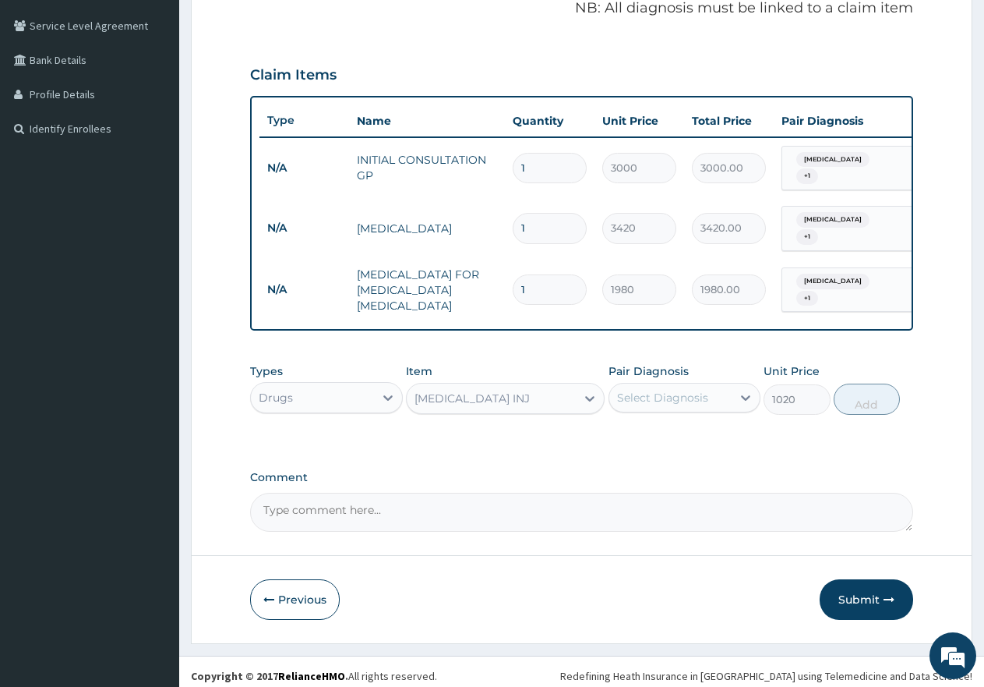
click at [668, 390] on div "Select Diagnosis" at bounding box center [662, 398] width 91 height 16
click at [668, 408] on div "Types Drugs Item [MEDICAL_DATA] INJ Pair Diagnosis option [MEDICAL_DATA], selec…" at bounding box center [581, 388] width 663 height 67
drag, startPoint x: 667, startPoint y: 387, endPoint x: 668, endPoint y: 399, distance: 12.5
click at [667, 390] on div "Select Diagnosis" at bounding box center [662, 398] width 91 height 16
click at [669, 428] on label "[MEDICAL_DATA]" at bounding box center [682, 436] width 97 height 16
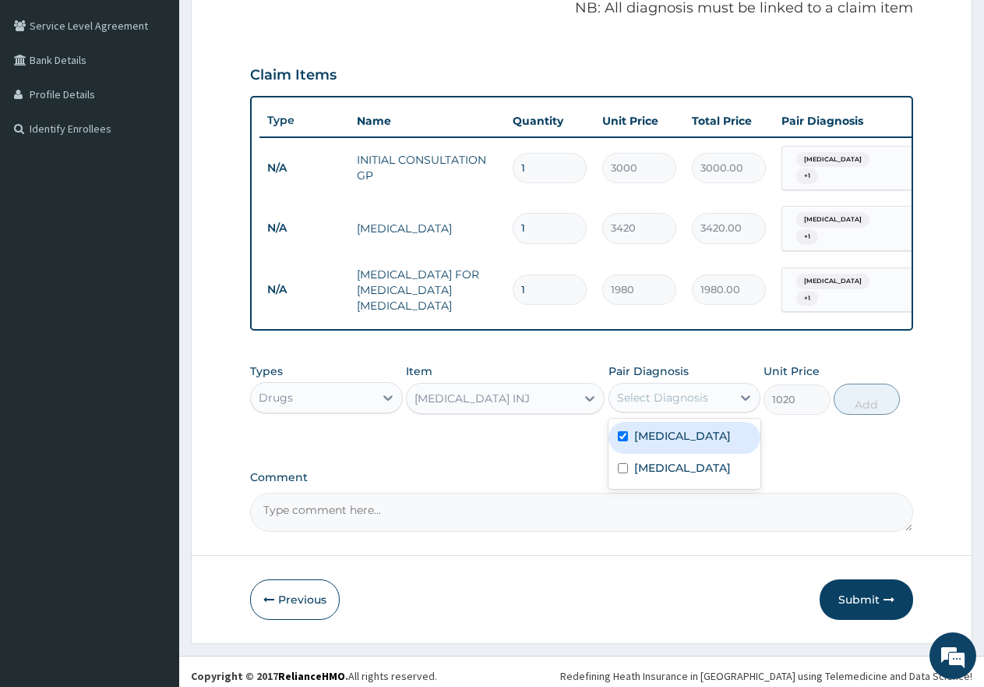
checkbox input "true"
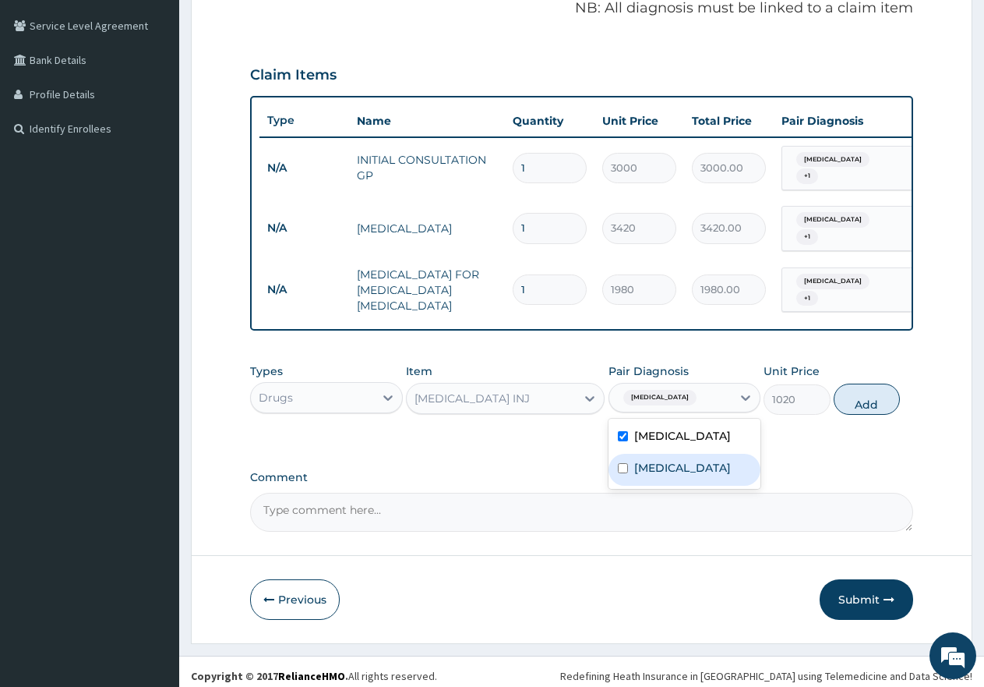
click at [665, 454] on div "[MEDICAL_DATA]" at bounding box center [685, 470] width 153 height 32
checkbox input "true"
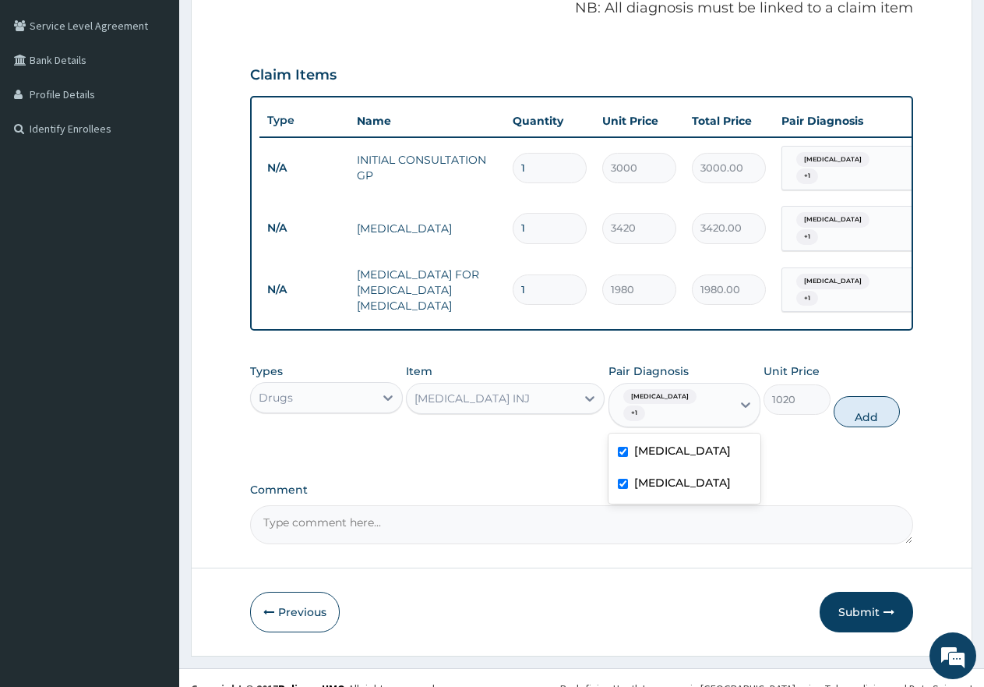
drag, startPoint x: 848, startPoint y: 393, endPoint x: 721, endPoint y: 432, distance: 132.9
click at [847, 396] on button "Add" at bounding box center [867, 411] width 66 height 31
type input "0"
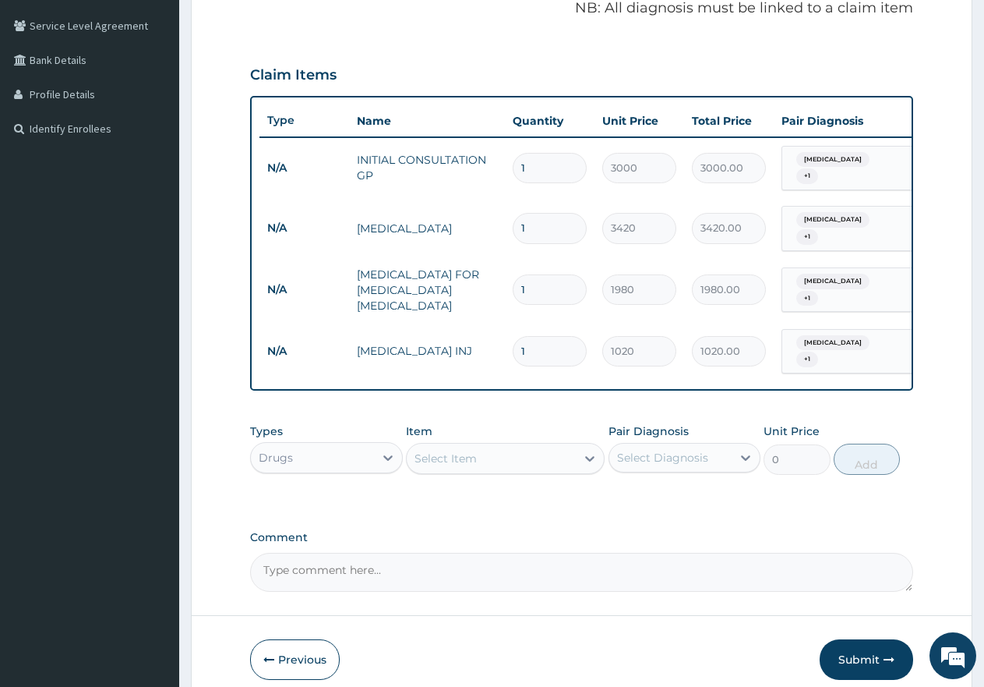
type input "0.00"
type input "3"
type input "3060.00"
type input "3"
click at [449, 450] on div "Select Item" at bounding box center [446, 458] width 62 height 16
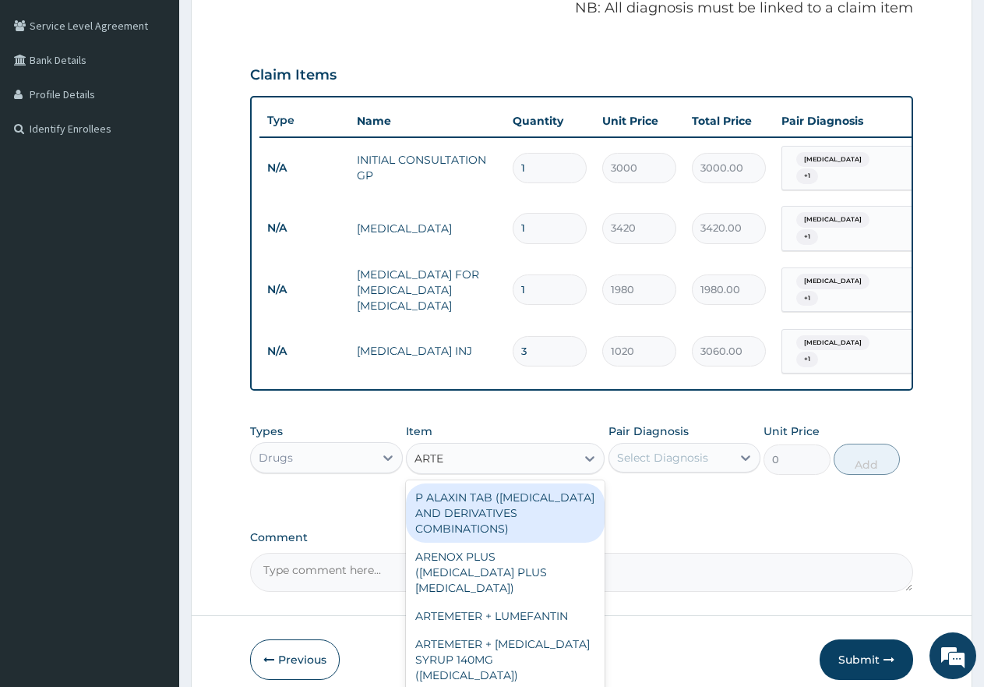
type input "ARTEQ"
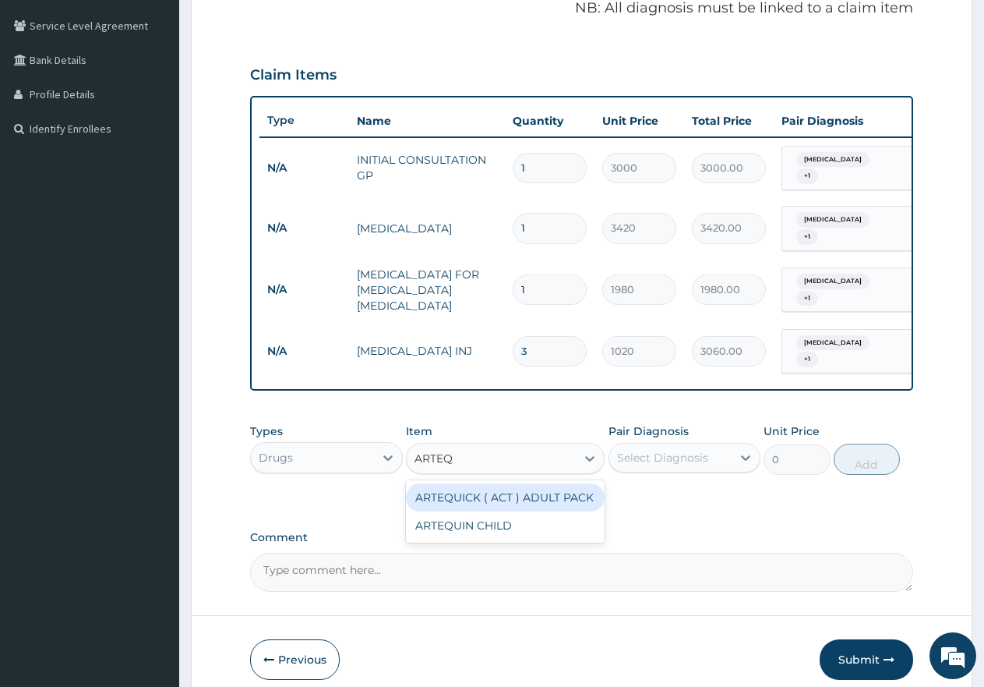
click at [503, 483] on div "ARTEQUICK ( ACT ) ADULT PACK" at bounding box center [505, 497] width 199 height 28
type input "1870"
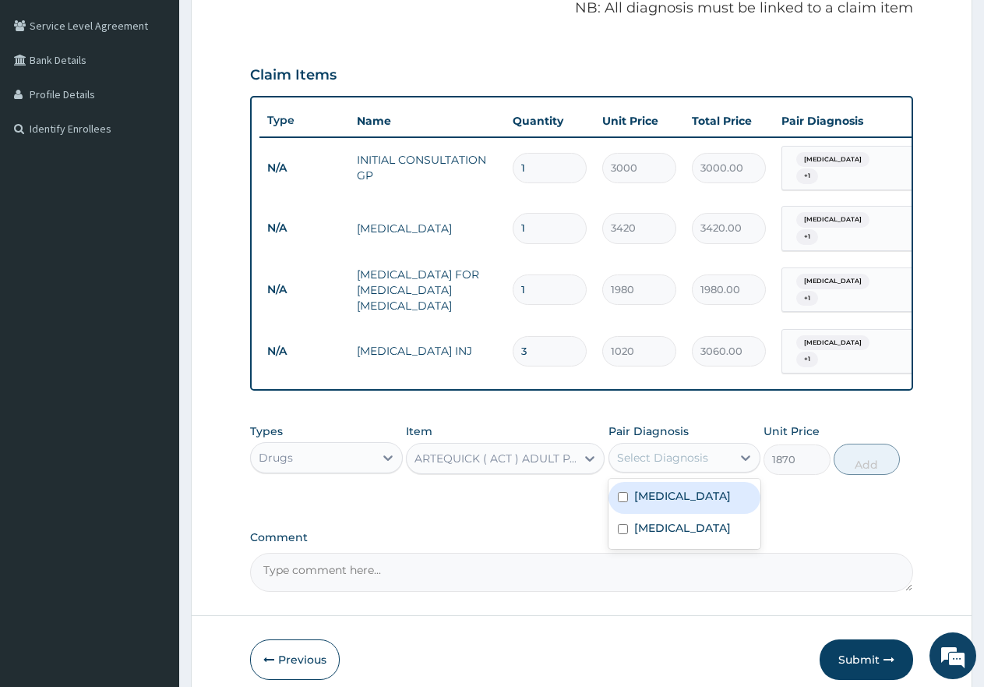
click at [644, 450] on div "Select Diagnosis" at bounding box center [662, 458] width 91 height 16
click at [645, 488] on label "[MEDICAL_DATA]" at bounding box center [682, 496] width 97 height 16
checkbox input "true"
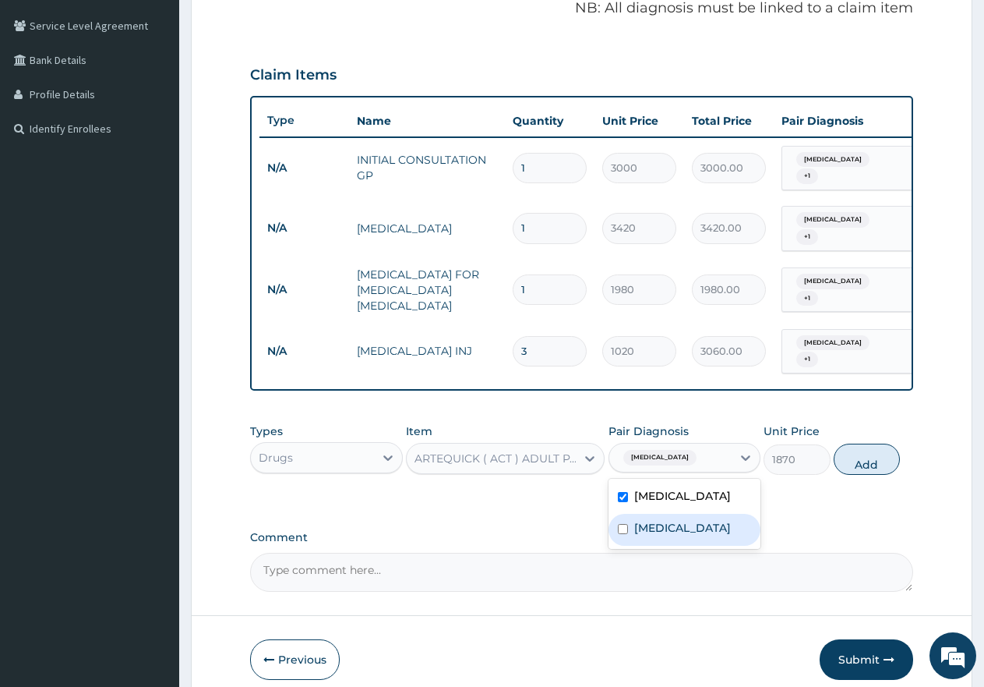
click at [654, 520] on label "[MEDICAL_DATA]" at bounding box center [682, 528] width 97 height 16
checkbox input "true"
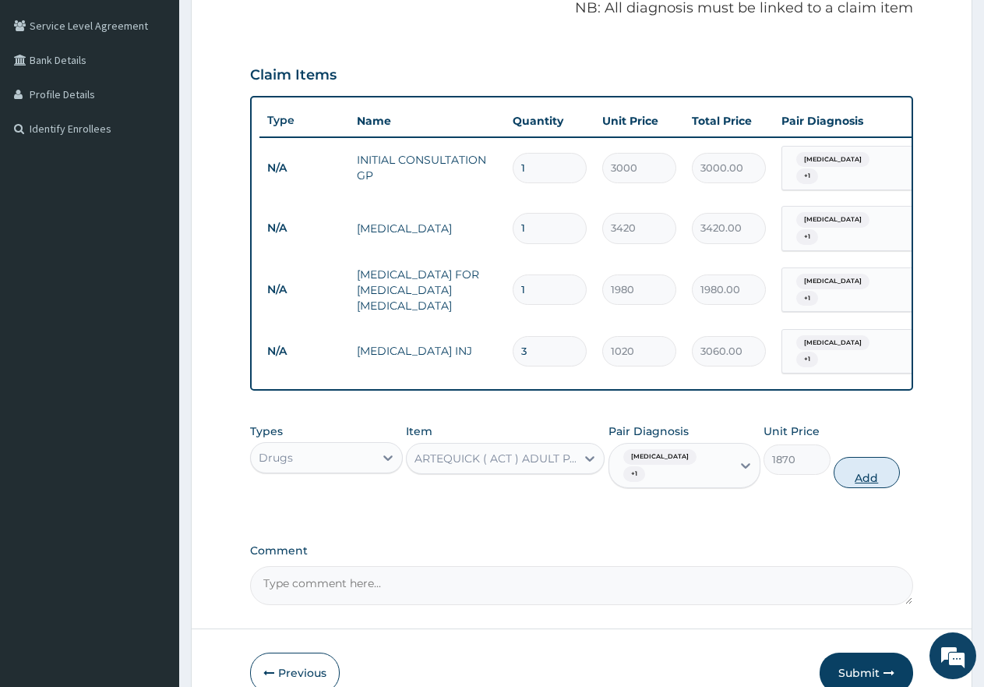
click at [864, 457] on button "Add" at bounding box center [867, 472] width 66 height 31
type input "0"
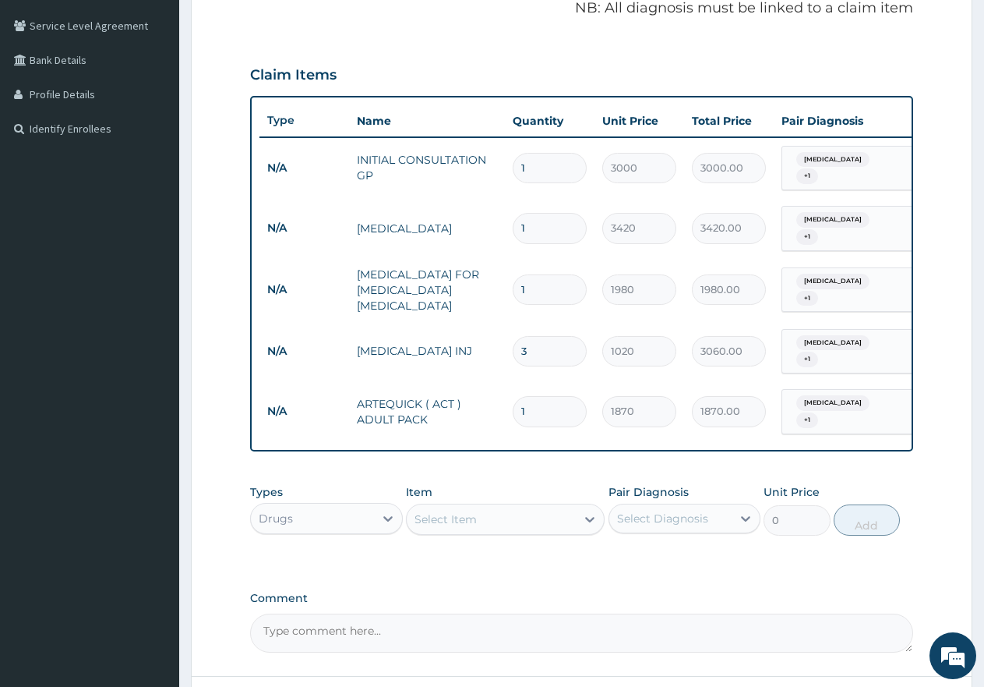
click at [473, 511] on div "Select Item" at bounding box center [446, 519] width 62 height 16
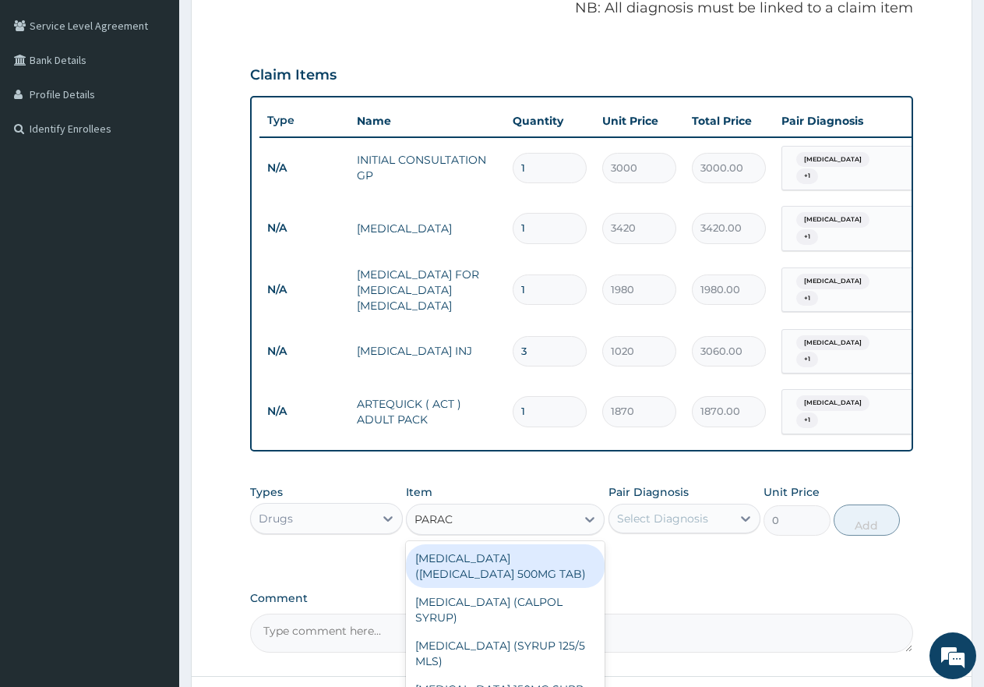
type input "PARACE"
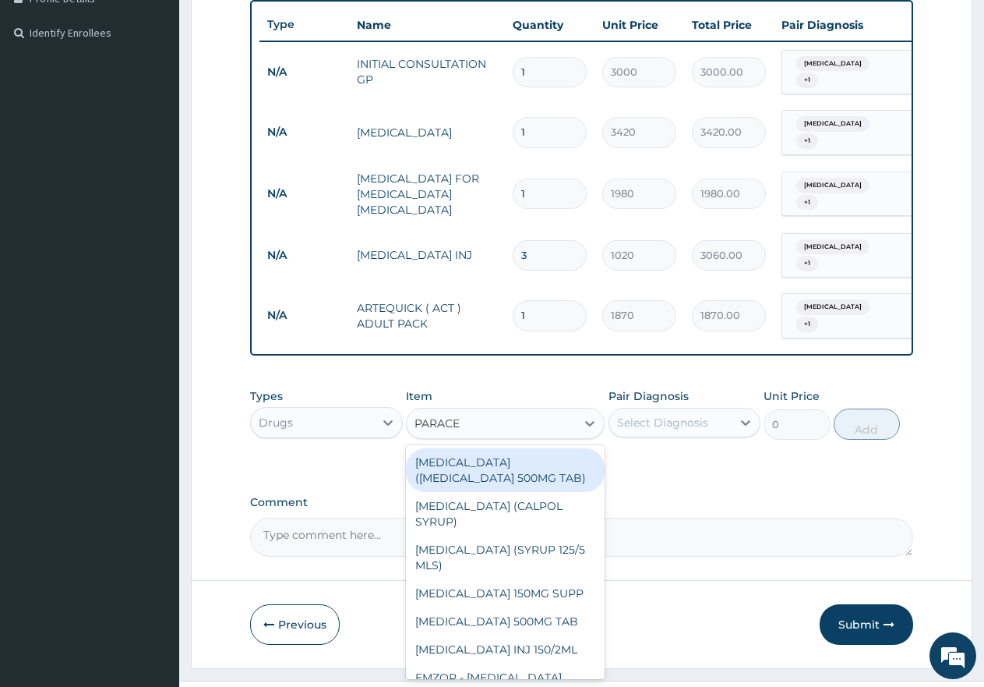
scroll to position [423, 0]
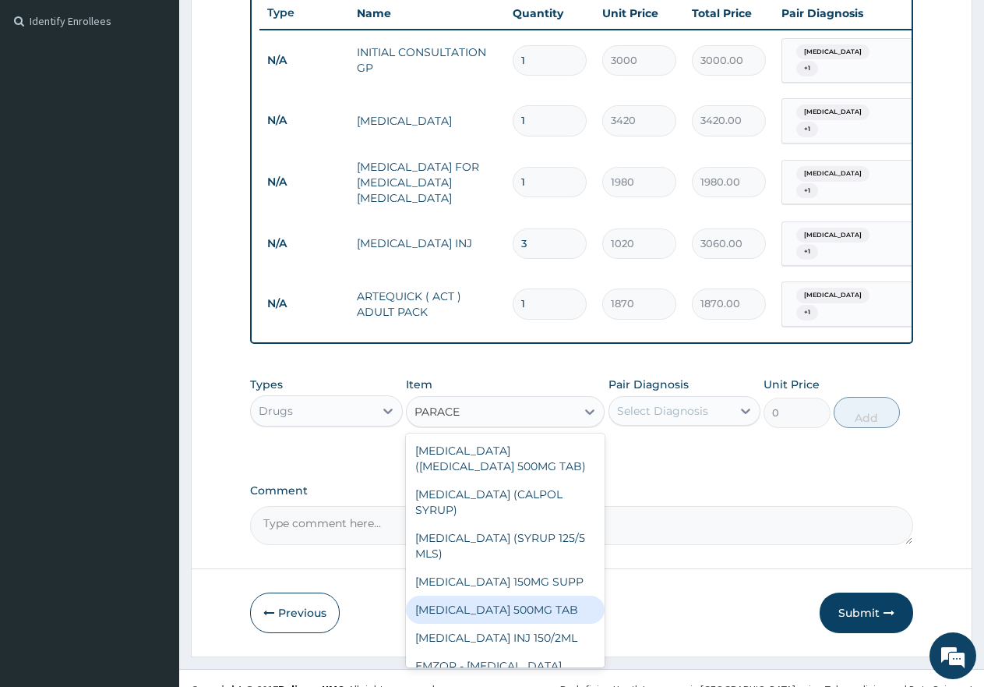
click at [511, 595] on div "[MEDICAL_DATA] 500MG TAB" at bounding box center [505, 609] width 199 height 28
type input "29.75"
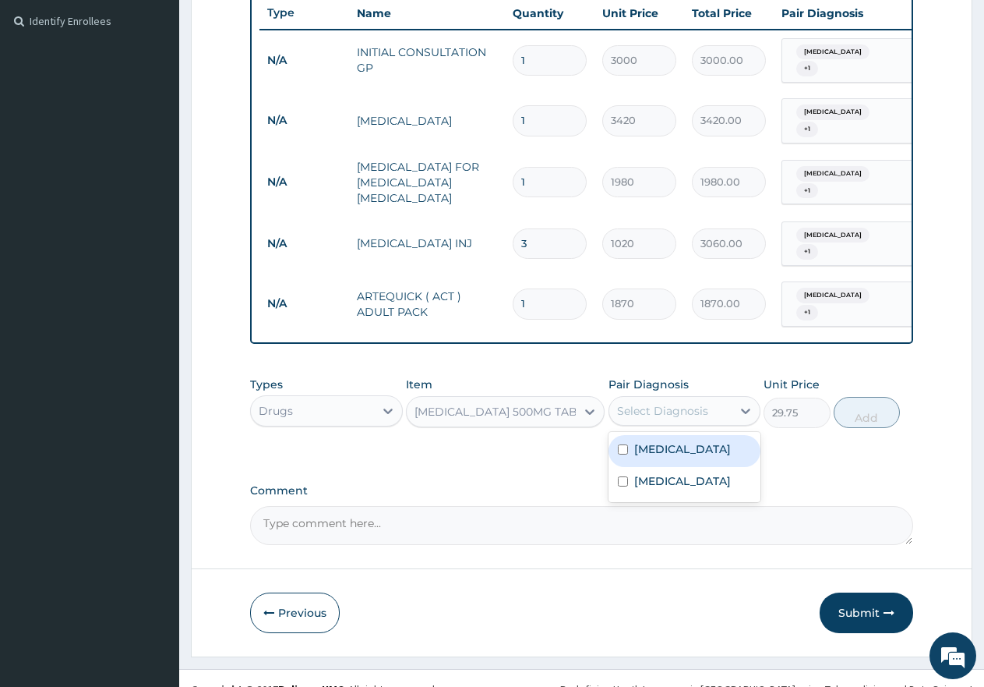
click at [656, 403] on div "Select Diagnosis" at bounding box center [662, 411] width 91 height 16
click at [651, 441] on label "[MEDICAL_DATA]" at bounding box center [682, 449] width 97 height 16
click at [655, 442] on div "[MEDICAL_DATA]" at bounding box center [685, 451] width 153 height 32
checkbox input "false"
drag, startPoint x: 682, startPoint y: 450, endPoint x: 680, endPoint y: 429, distance: 21.9
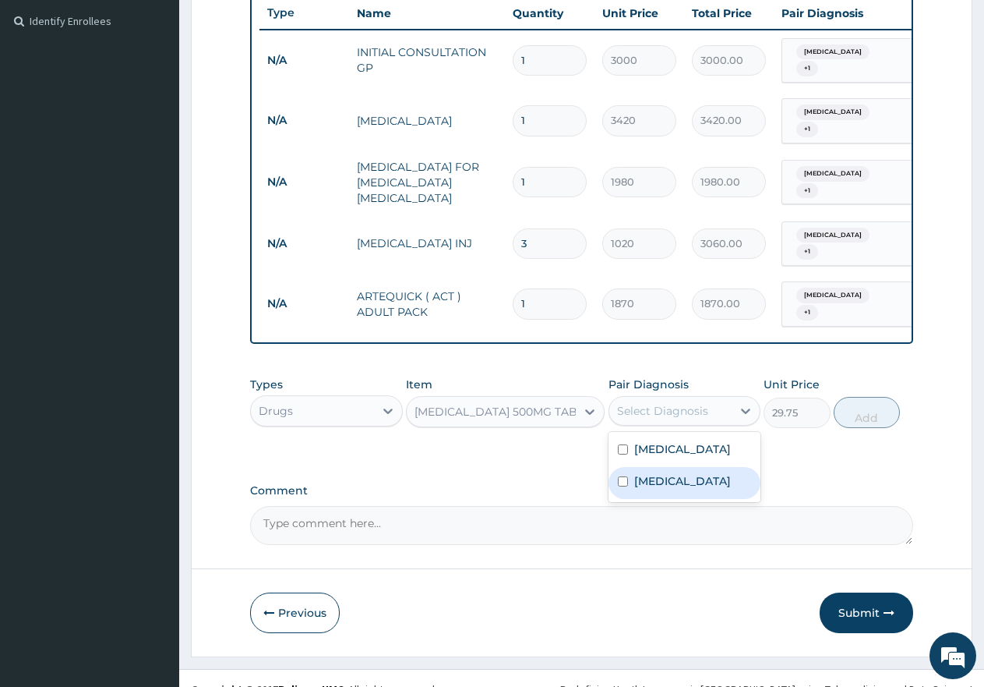
click at [681, 467] on div "[MEDICAL_DATA]" at bounding box center [685, 483] width 153 height 32
checkbox input "true"
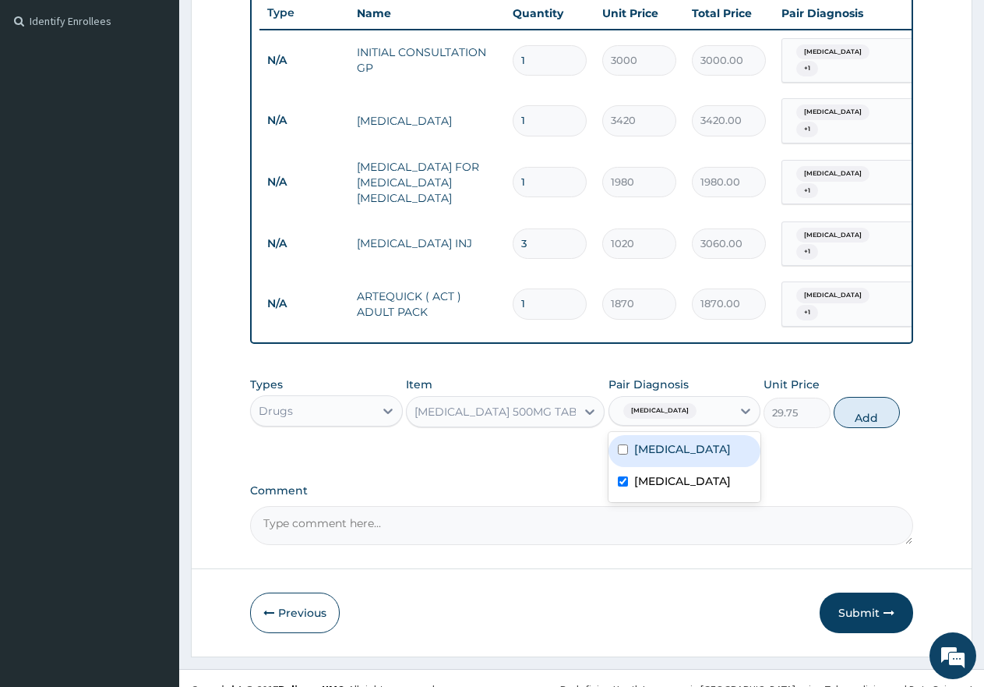
click at [681, 435] on div "[MEDICAL_DATA]" at bounding box center [685, 451] width 153 height 32
checkbox input "true"
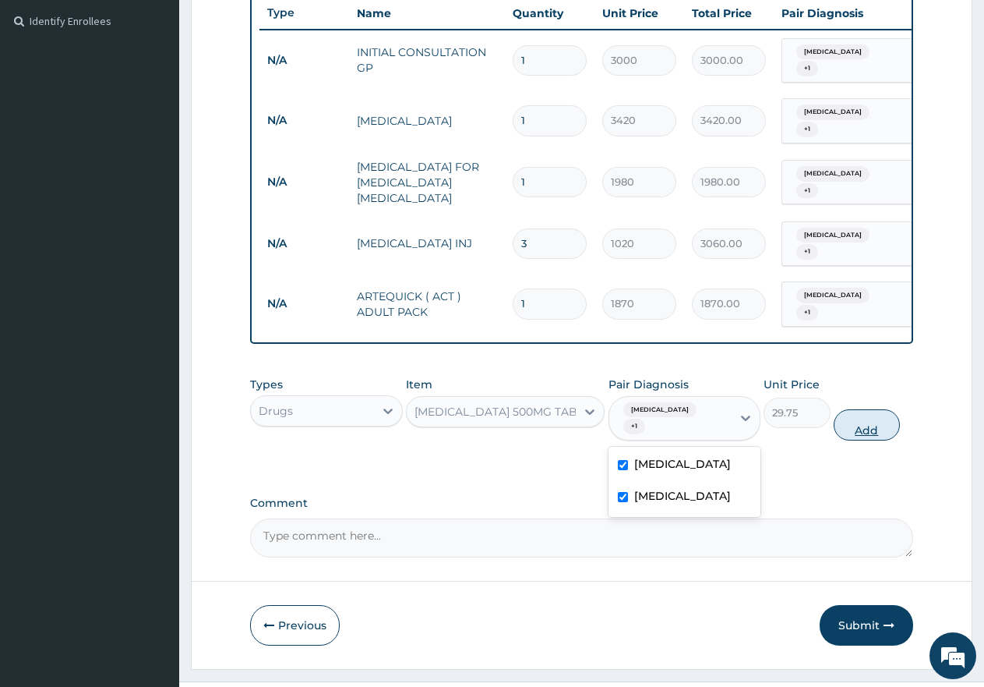
click at [852, 409] on button "Add" at bounding box center [867, 424] width 66 height 31
type input "0"
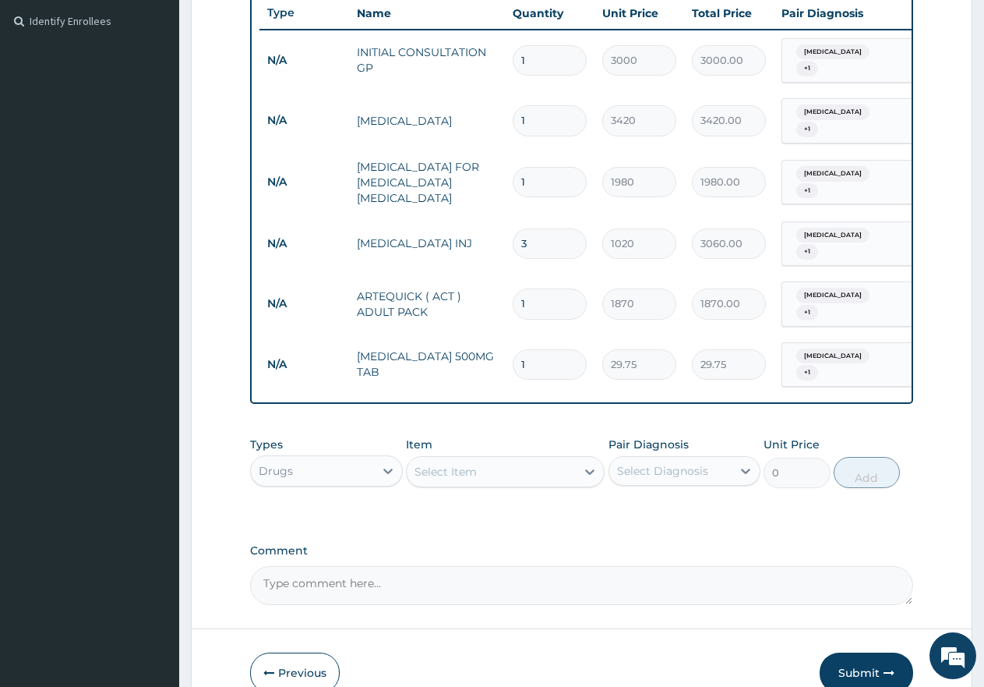
type input "0.00"
type input "3"
type input "89.25"
type input "30"
type input "892.50"
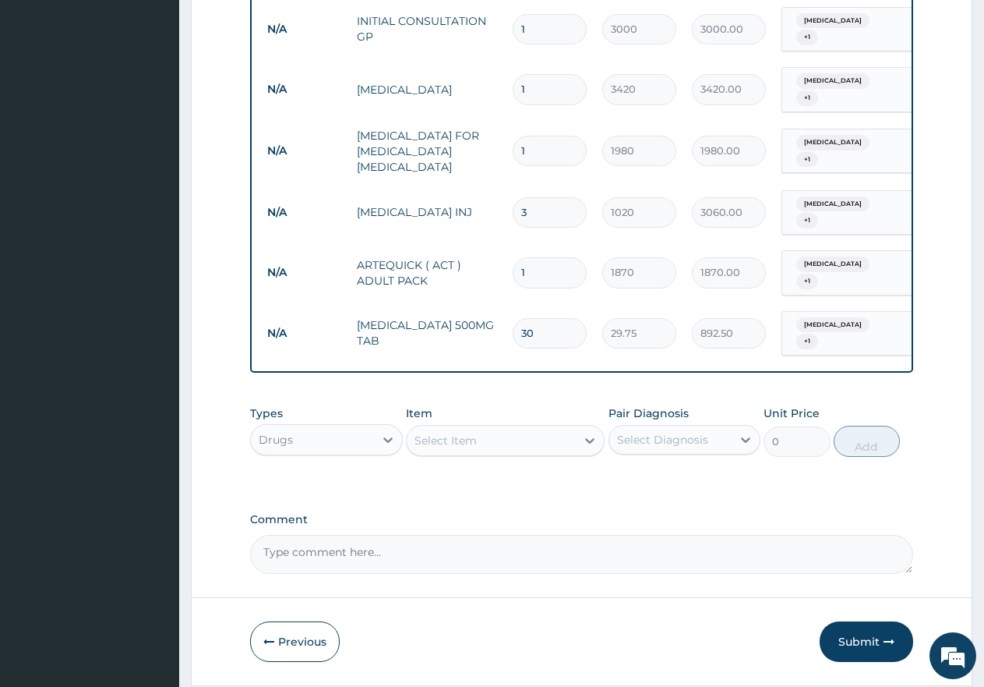
scroll to position [477, 0]
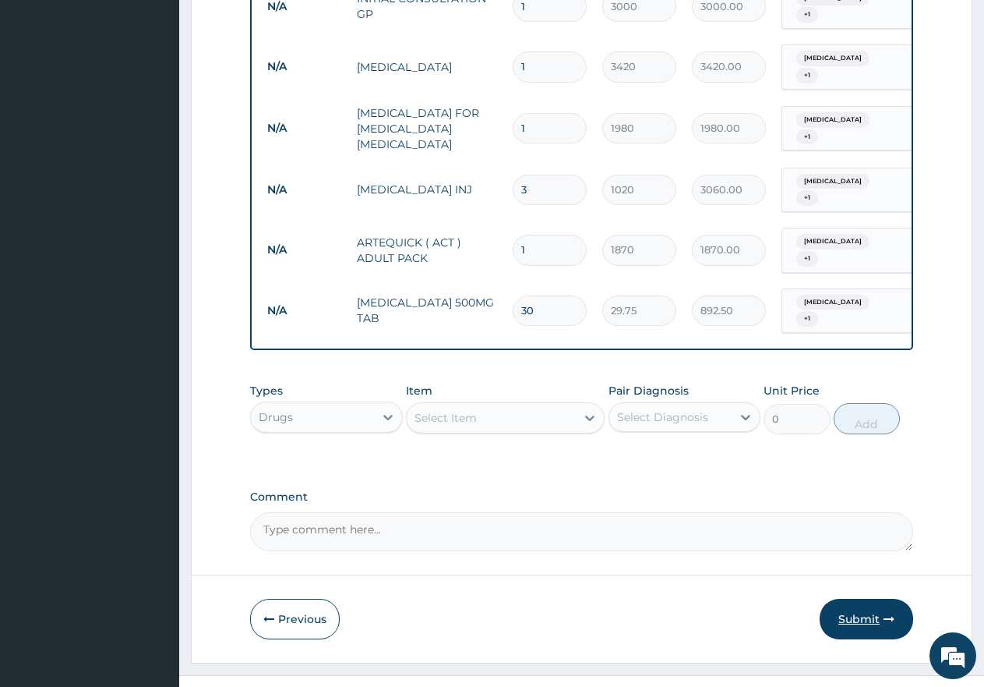
type input "30"
click at [861, 598] on button "Submit" at bounding box center [867, 618] width 94 height 41
click at [861, 592] on div "Step 2 of 2 PA Code / Prescription Code Enter Code(Secondary Care Only) Encount…" at bounding box center [582, 134] width 782 height 1057
